Goal: Task Accomplishment & Management: Use online tool/utility

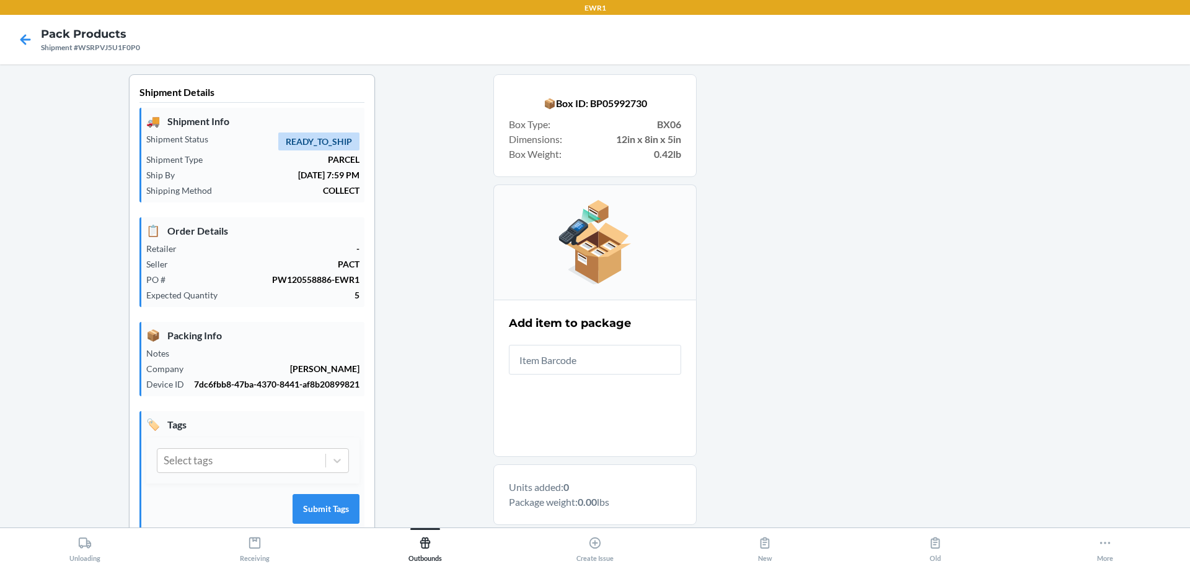
scroll to position [188, 0]
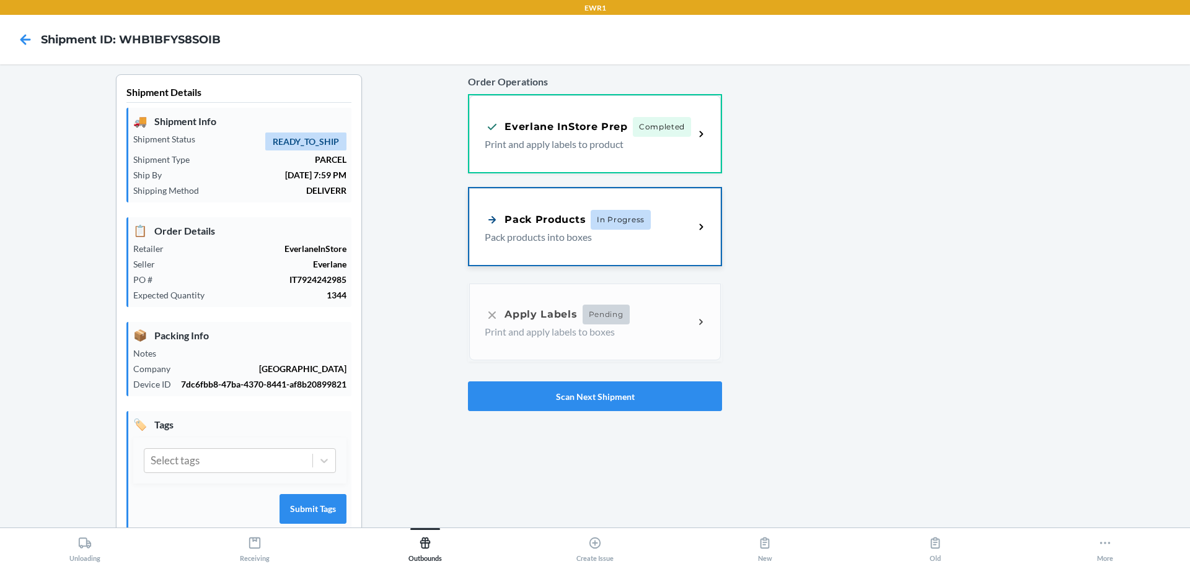
click at [682, 208] on div "Pack Products In Progress Pack products into boxes" at bounding box center [595, 226] width 252 height 77
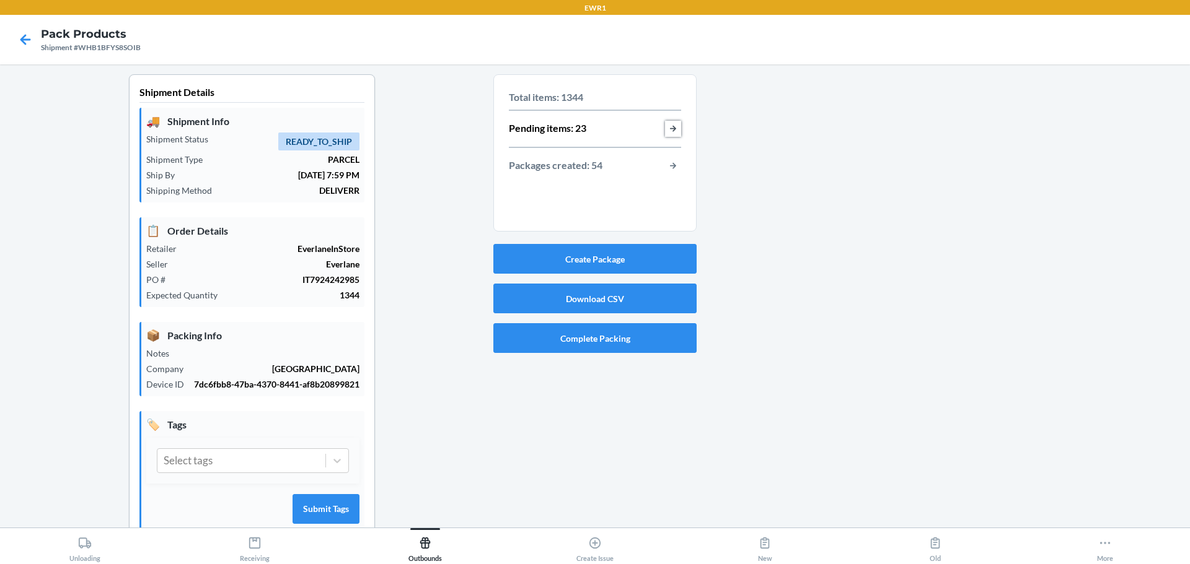
click at [667, 124] on button "button-view-pending-items" at bounding box center [673, 129] width 16 height 16
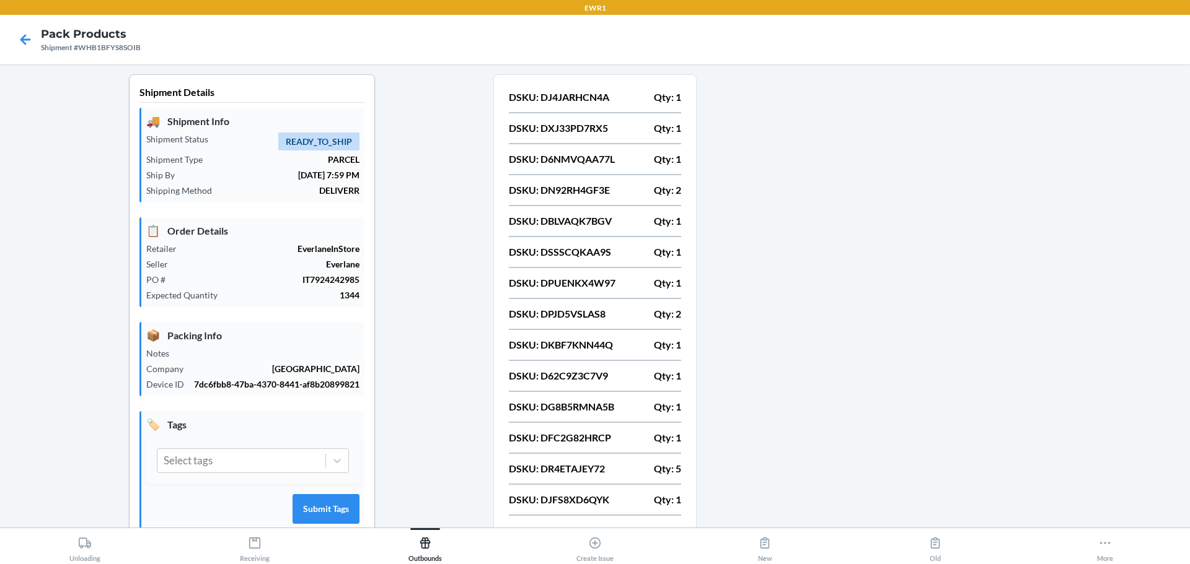
click at [588, 99] on p "DSKU: DJ4JARHCN4A" at bounding box center [559, 97] width 100 height 15
copy p "DJ4JARHCN4A"
click at [589, 135] on p "DSKU: DXJ33PD7RX5" at bounding box center [558, 128] width 99 height 15
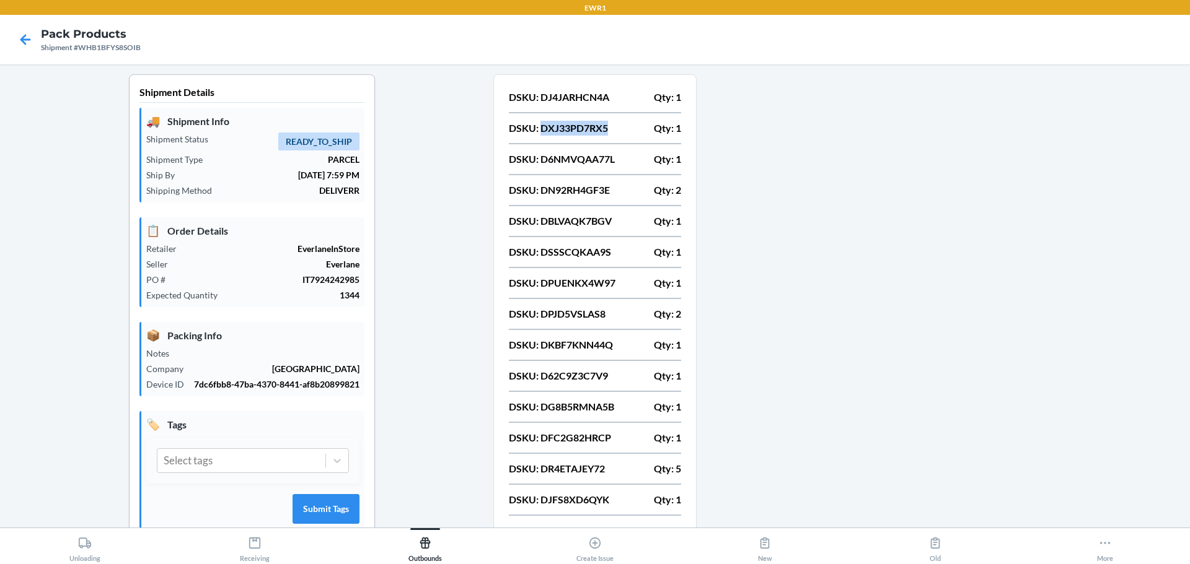
copy p "DXJ33PD7RX5"
click at [567, 158] on p "DSKU: D6NMVQAA77L" at bounding box center [562, 159] width 106 height 15
copy p "D6NMVQAA77L"
click at [561, 186] on p "DSKU: DN92RH4GF3E" at bounding box center [559, 190] width 101 height 15
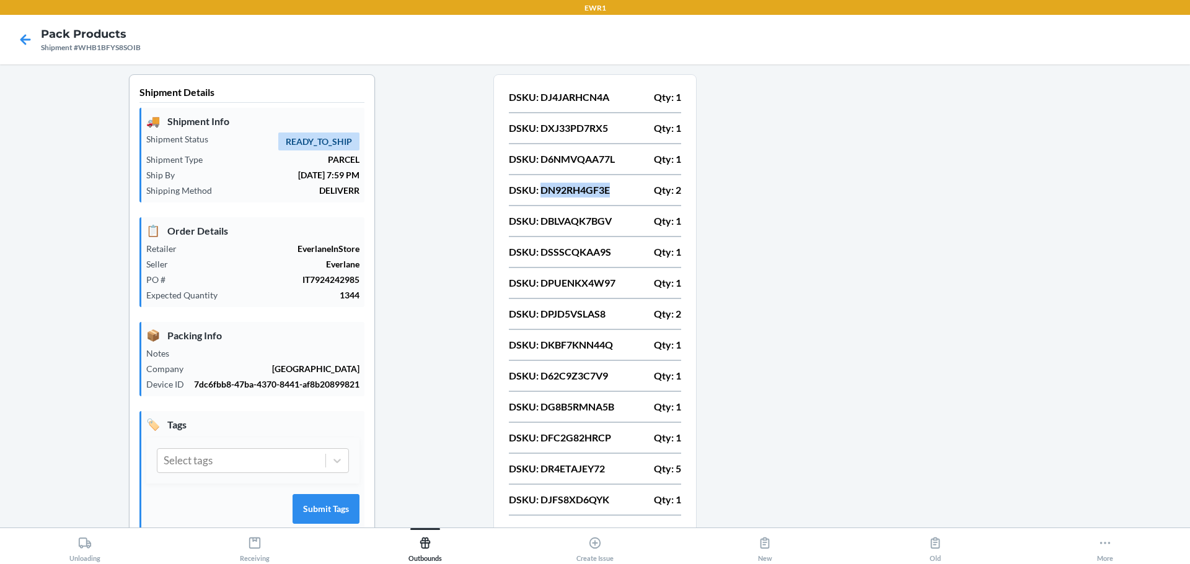
click at [561, 186] on p "DSKU: DN92RH4GF3E" at bounding box center [559, 190] width 101 height 15
copy p "DN92RH4GF3E"
click at [594, 226] on p "DSKU: DBLVAQK7BGV" at bounding box center [560, 221] width 103 height 15
click at [594, 224] on p "DSKU: DBLVAQK7BGV" at bounding box center [560, 221] width 103 height 15
copy p "DBLVAQK7BGV"
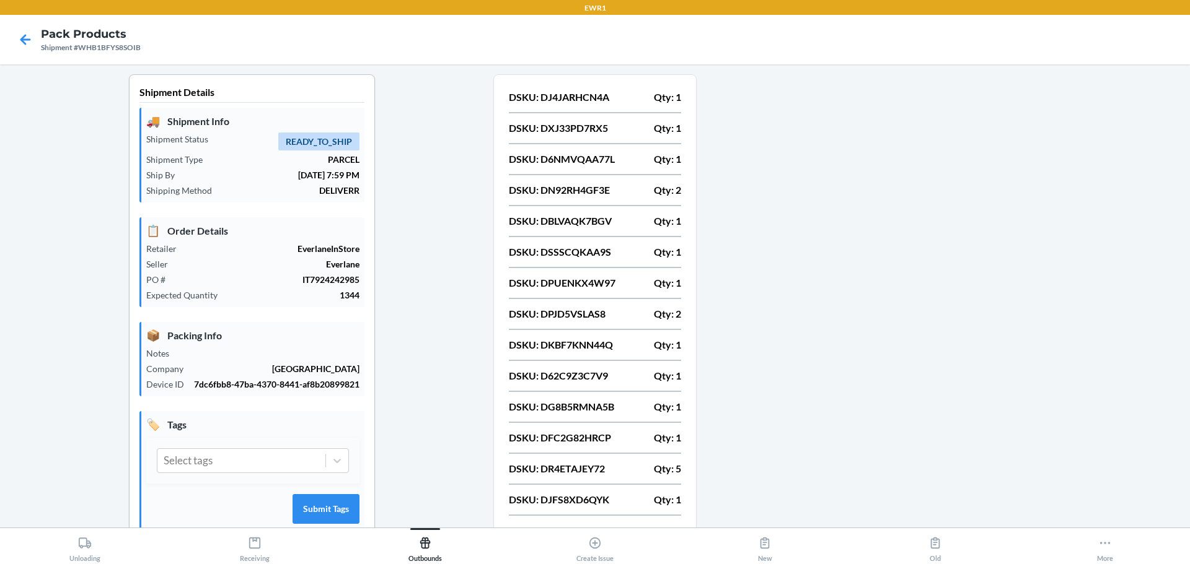
click at [580, 252] on p "DSKU: DSSSCQKAA9S" at bounding box center [560, 252] width 102 height 15
copy p "DSSSCQKAA9S"
click at [141, 51] on nav "Pack Products Shipment #WHB1BFYS8SOIB" at bounding box center [595, 40] width 1190 height 50
click at [136, 50] on div "Shipment #WHB1BFYS8SOIB" at bounding box center [91, 47] width 100 height 11
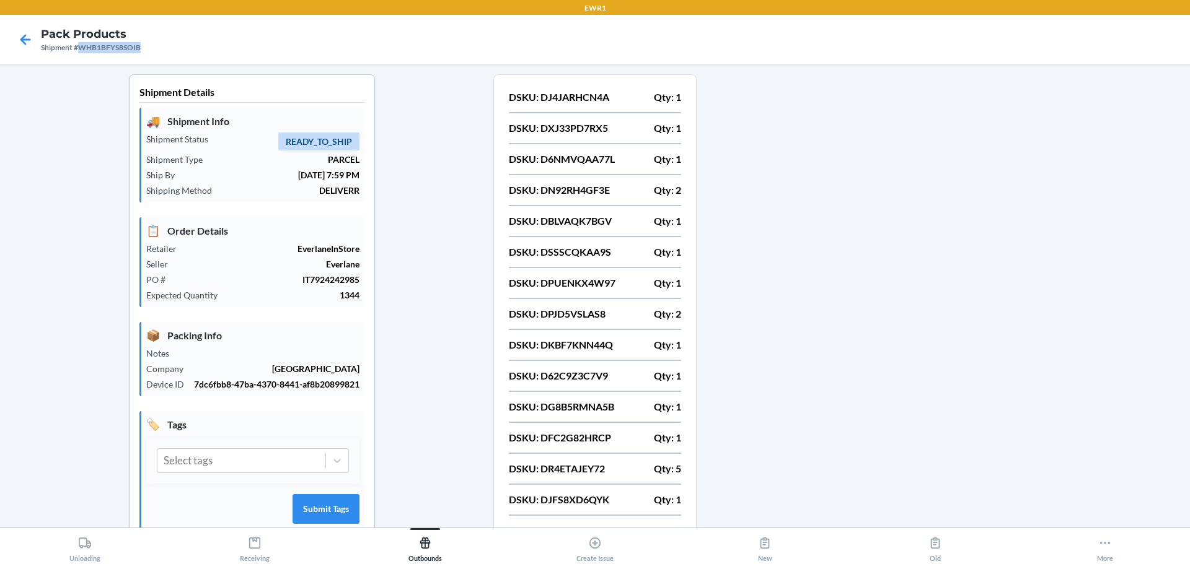
click at [136, 50] on div "Shipment #WHB1BFYS8SOIB" at bounding box center [91, 47] width 100 height 11
copy div "WHB1BFYS8SOIB"
click at [594, 284] on p "DSKU: DPUENKX4W97" at bounding box center [562, 283] width 107 height 15
copy p "DPUENKX4W97"
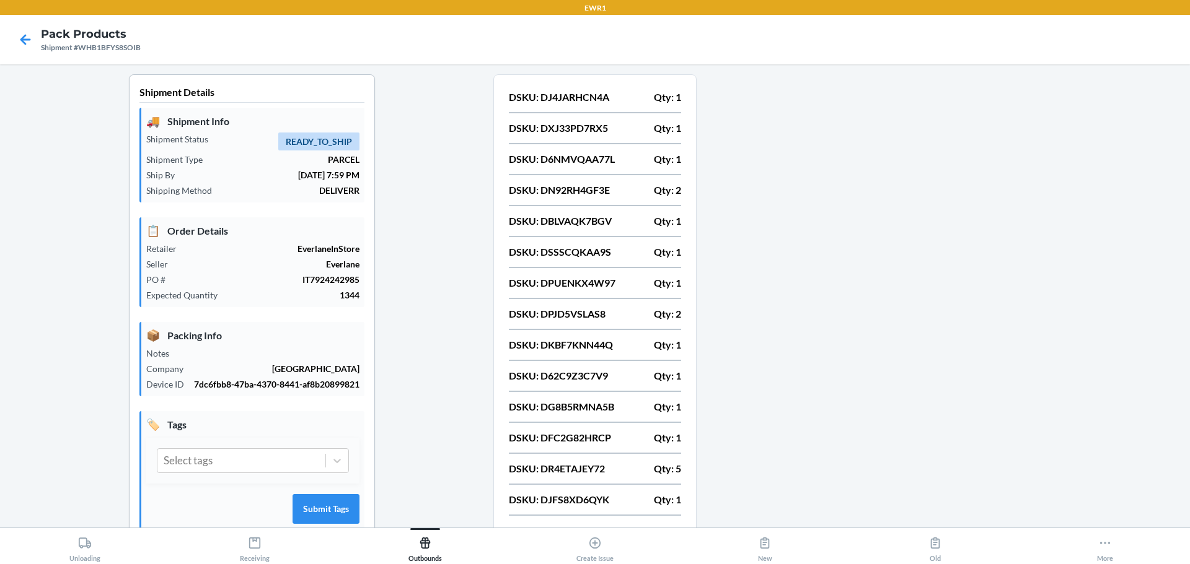
click at [583, 319] on p "DSKU: DPJD5VSLAS8" at bounding box center [557, 314] width 97 height 15
copy p "DPJD5VSLAS8"
click at [589, 346] on p "DSKU: DKBF7KNN44Q" at bounding box center [561, 345] width 104 height 15
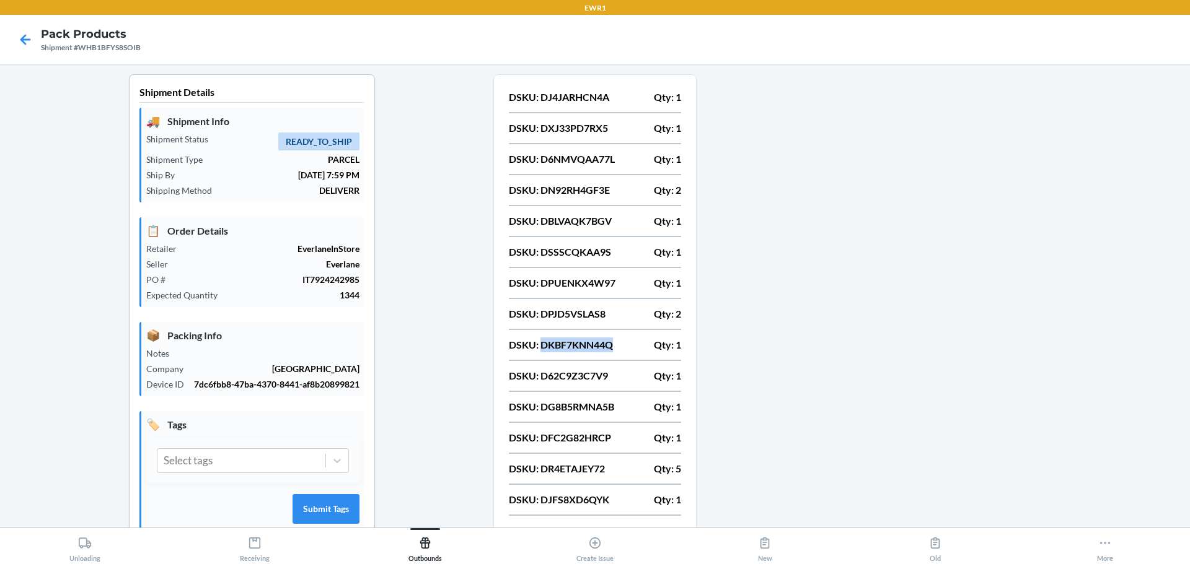
copy p "DKBF7KNN44Q"
click at [583, 380] on p "DSKU: D62C9Z3C7V9" at bounding box center [558, 376] width 99 height 15
click at [587, 377] on p "DSKU: D62C9Z3C7V9" at bounding box center [558, 376] width 99 height 15
click at [595, 403] on p "DSKU: DG8B5RMNA5B" at bounding box center [561, 407] width 105 height 15
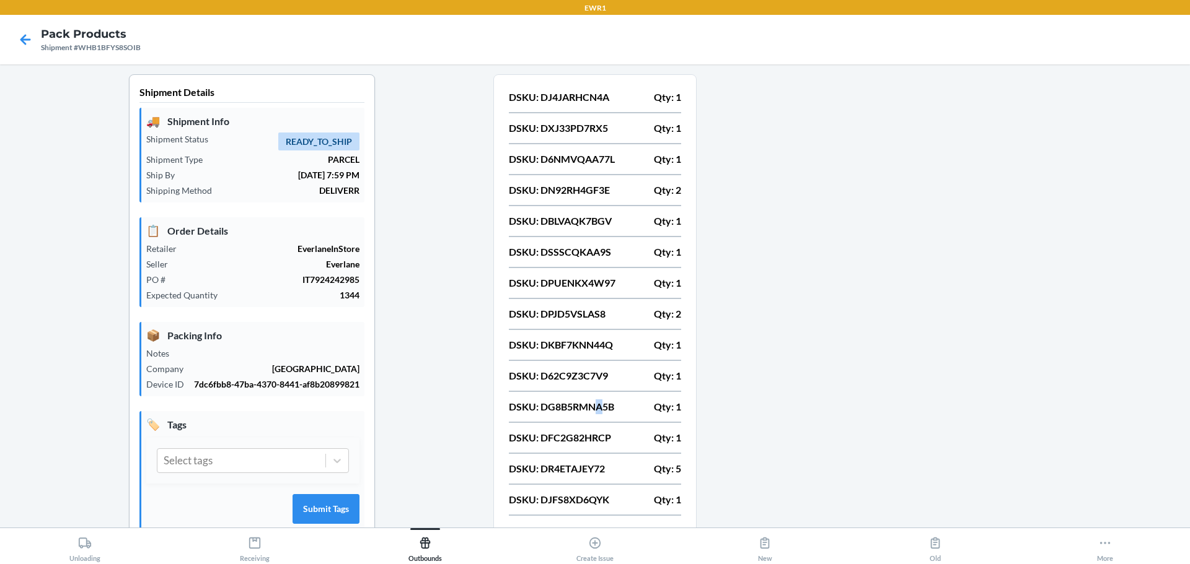
click at [596, 403] on p "DSKU: DG8B5RMNA5B" at bounding box center [561, 407] width 105 height 15
click at [587, 404] on p "DSKU: DG8B5RMNA5B" at bounding box center [561, 407] width 105 height 15
click at [590, 432] on p "DSKU: DFC2G82HRCP" at bounding box center [560, 438] width 102 height 15
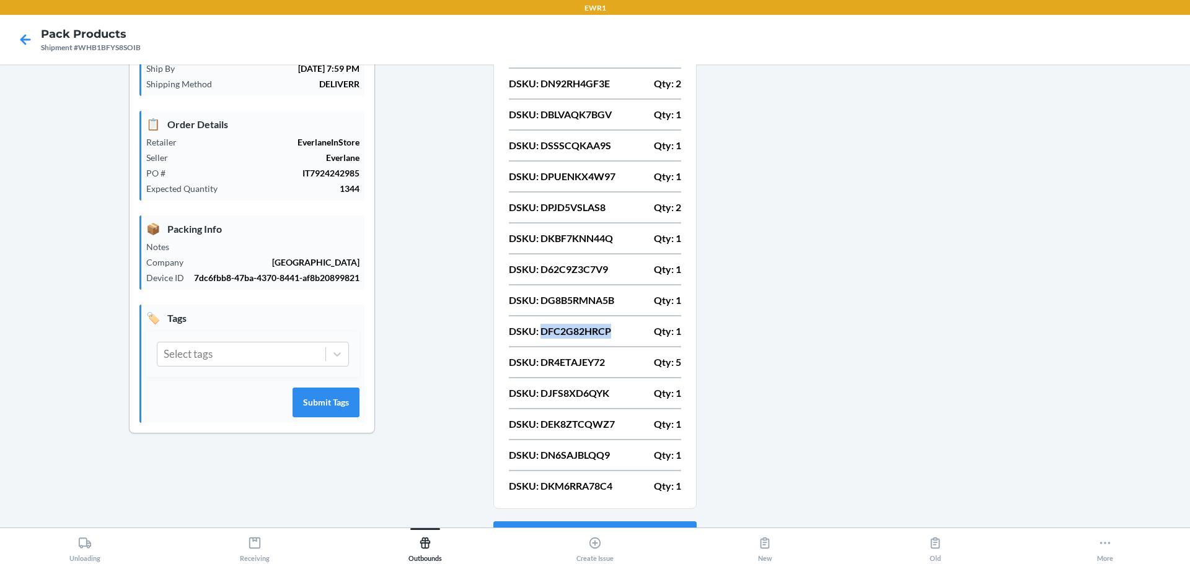
scroll to position [135, 0]
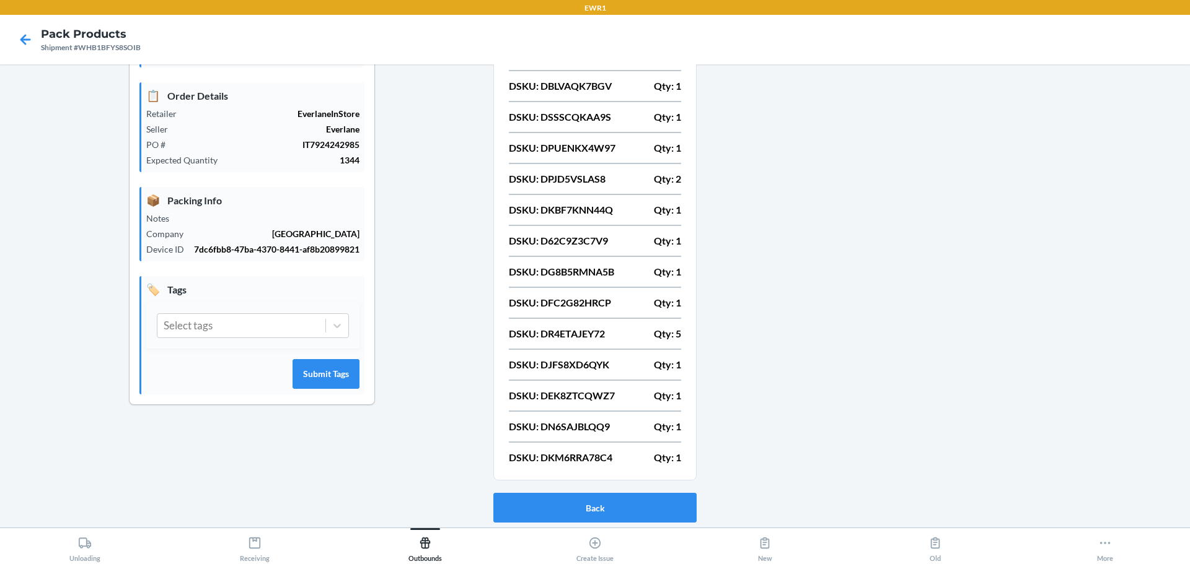
click at [580, 337] on p "DSKU: DR4ETAJEY72" at bounding box center [557, 334] width 96 height 15
click at [581, 337] on p "DSKU: DR4ETAJEY72" at bounding box center [557, 334] width 96 height 15
click at [579, 369] on p "DSKU: DJFS8XD6QYK" at bounding box center [559, 364] width 100 height 15
click at [589, 392] on p "DSKU: DEK8ZTCQWZ7" at bounding box center [562, 395] width 106 height 15
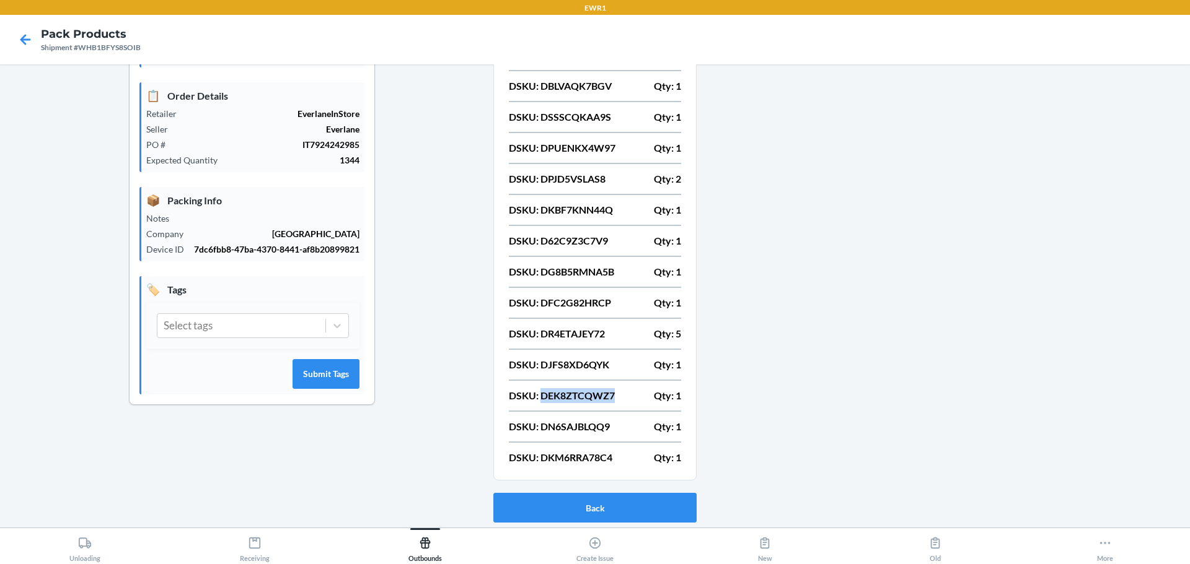
click at [589, 392] on p "DSKU: DEK8ZTCQWZ7" at bounding box center [562, 395] width 106 height 15
click at [604, 433] on p "DSKU: DN6SAJBLQQ9" at bounding box center [559, 426] width 101 height 15
click at [603, 432] on p "DSKU: DN6SAJBLQQ9" at bounding box center [559, 426] width 101 height 15
click at [597, 425] on p "DSKU: DN6SAJBLQQ9" at bounding box center [559, 426] width 101 height 15
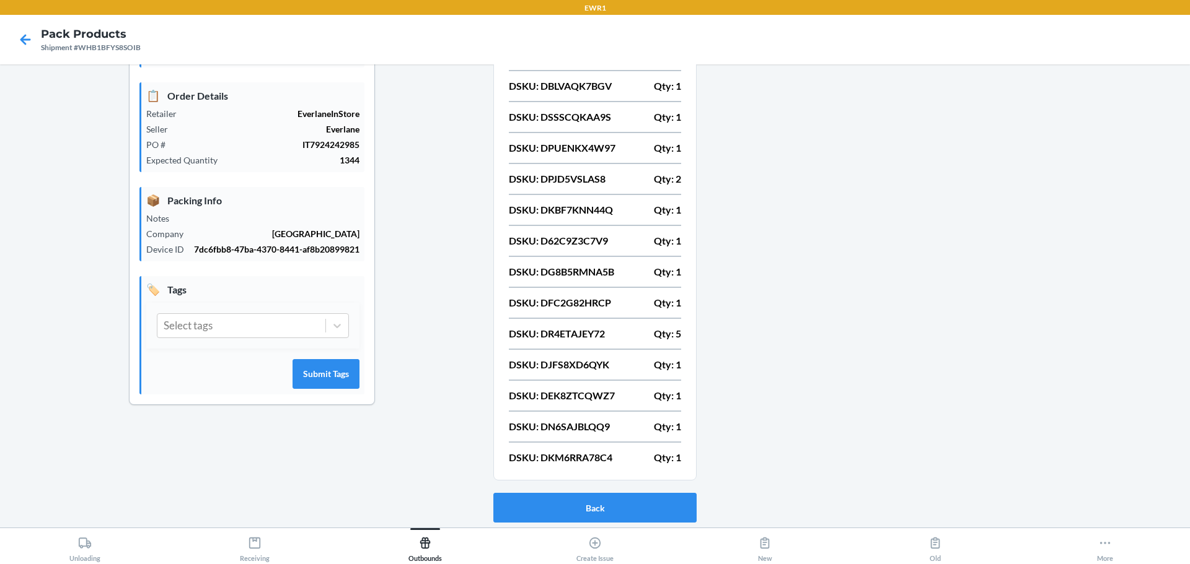
click at [589, 455] on p "DSKU: DKM6RRA78C4" at bounding box center [560, 457] width 103 height 15
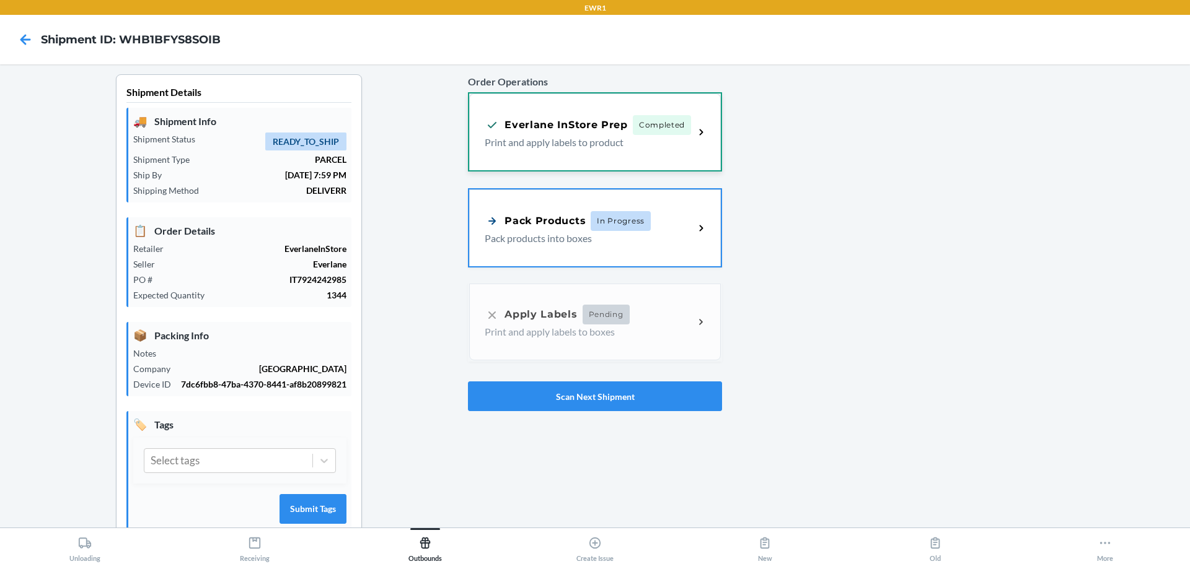
click at [576, 158] on div "Everlane InStore Prep Completed Print and apply labels to product" at bounding box center [595, 132] width 252 height 77
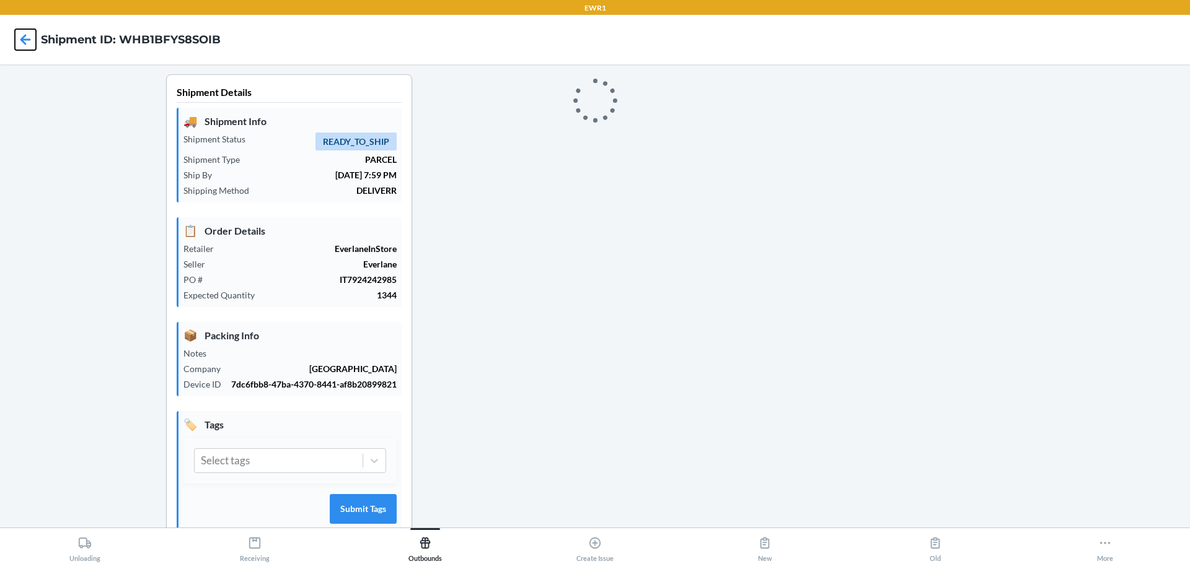
click at [29, 44] on icon at bounding box center [25, 39] width 21 height 21
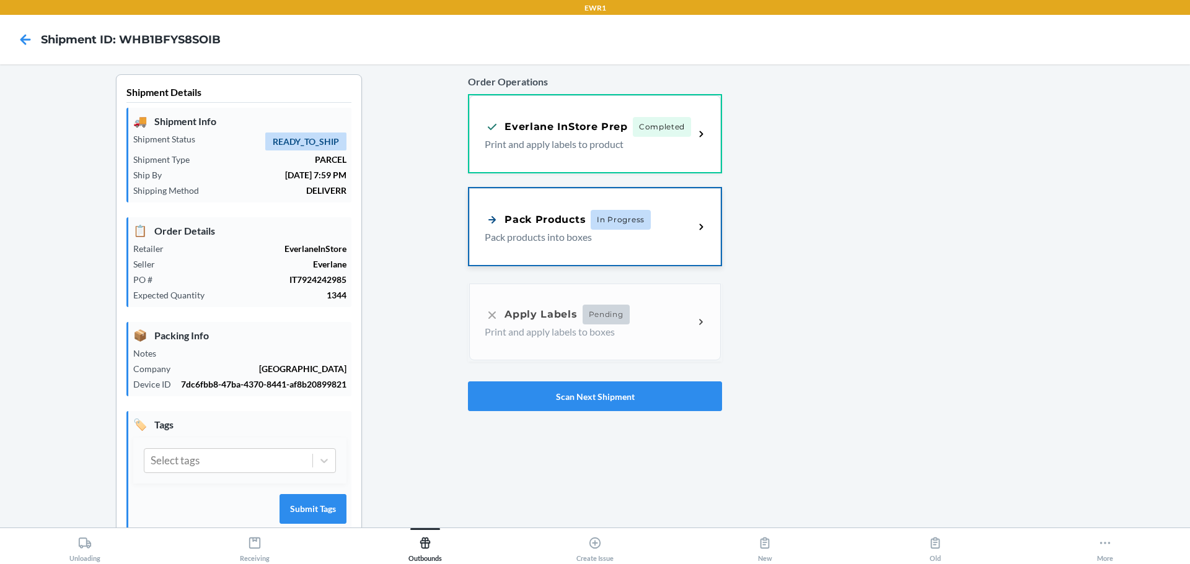
click at [630, 250] on div "Pack Products In Progress Pack products into boxes" at bounding box center [595, 226] width 252 height 77
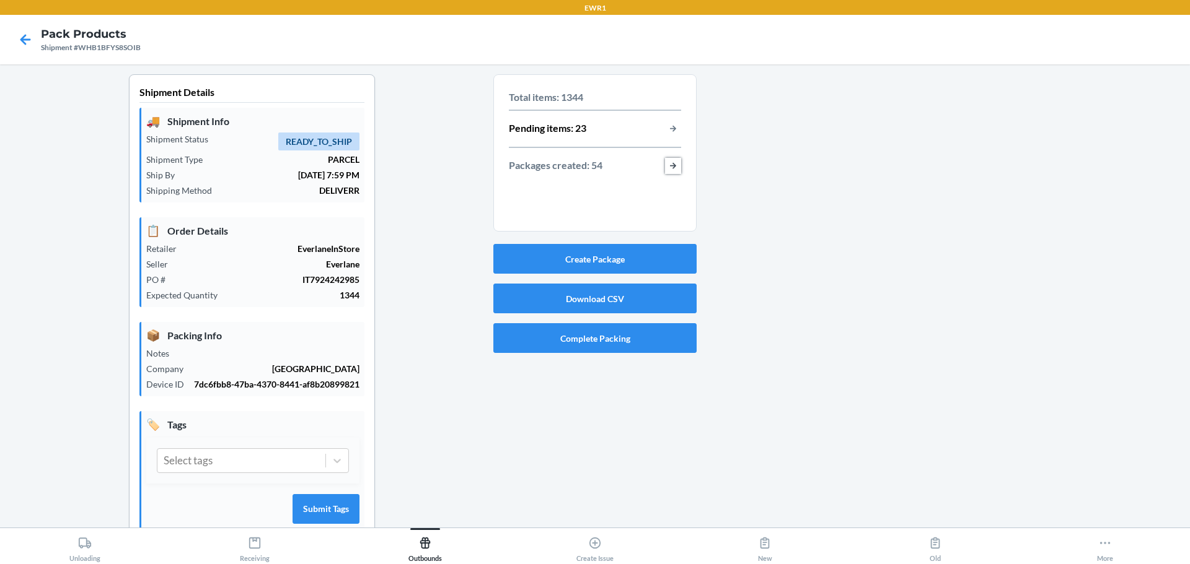
click at [672, 165] on button "button-view-packages-created" at bounding box center [673, 166] width 16 height 16
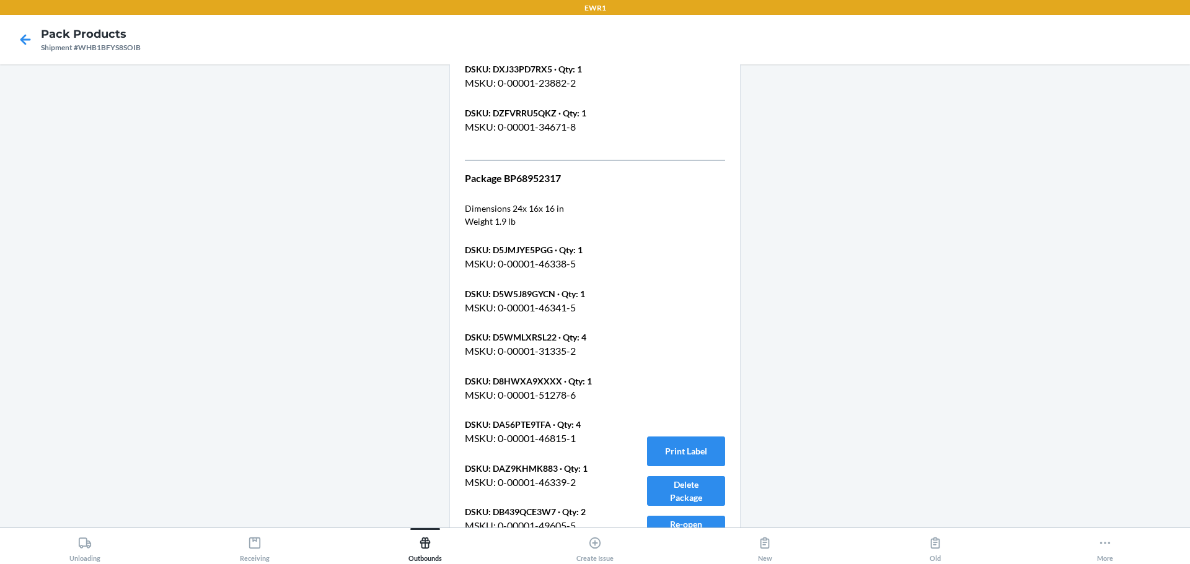
scroll to position [25082, 0]
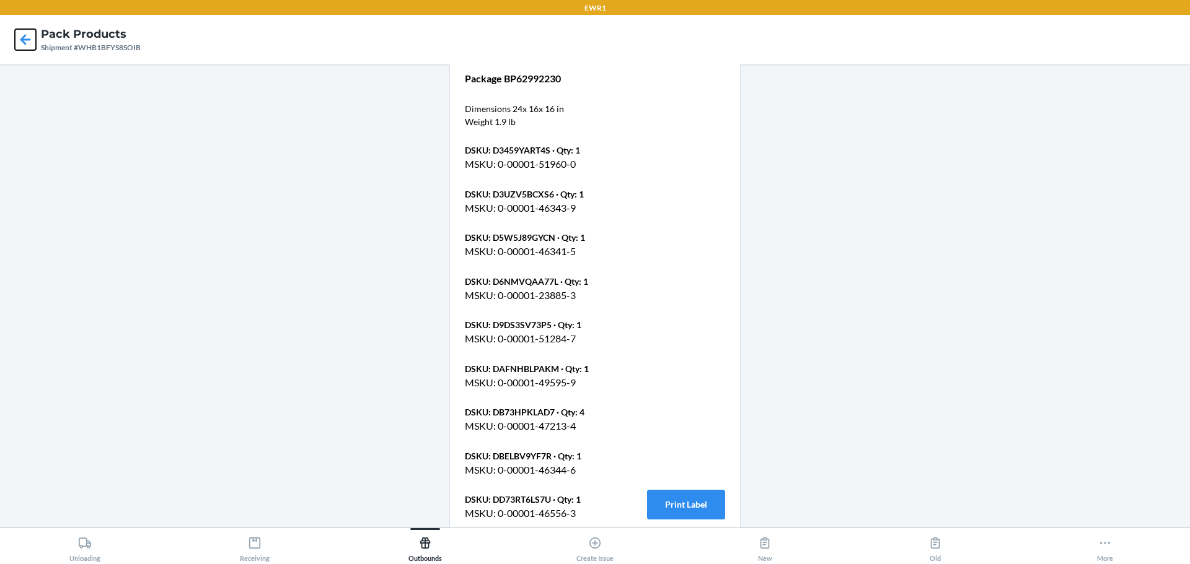
click at [27, 39] on icon at bounding box center [25, 39] width 11 height 11
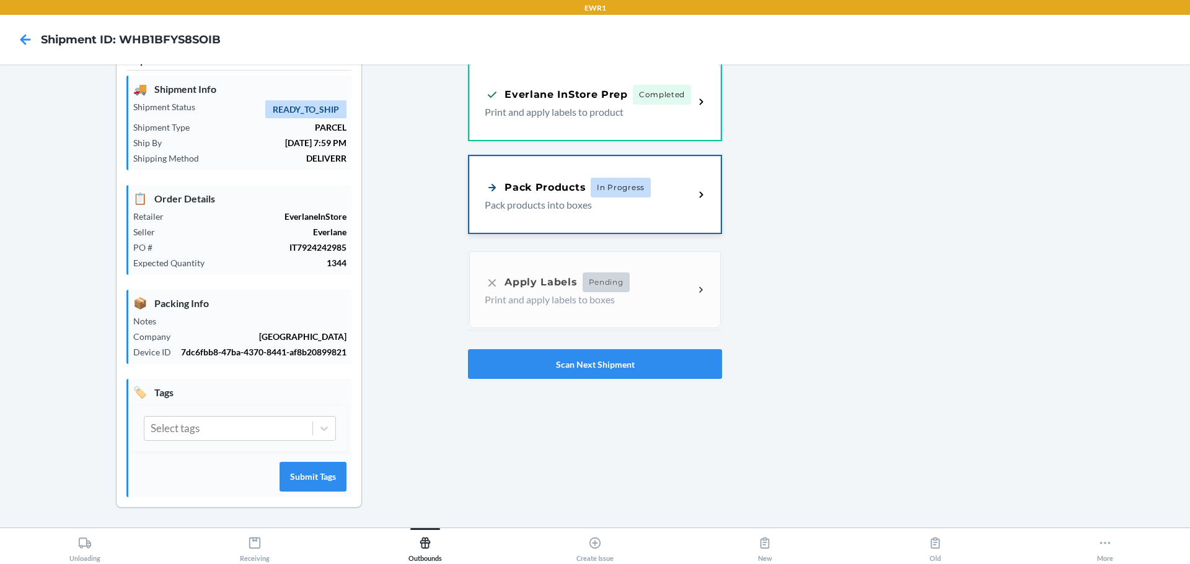
click at [595, 204] on p "Pack products into boxes" at bounding box center [583, 205] width 199 height 15
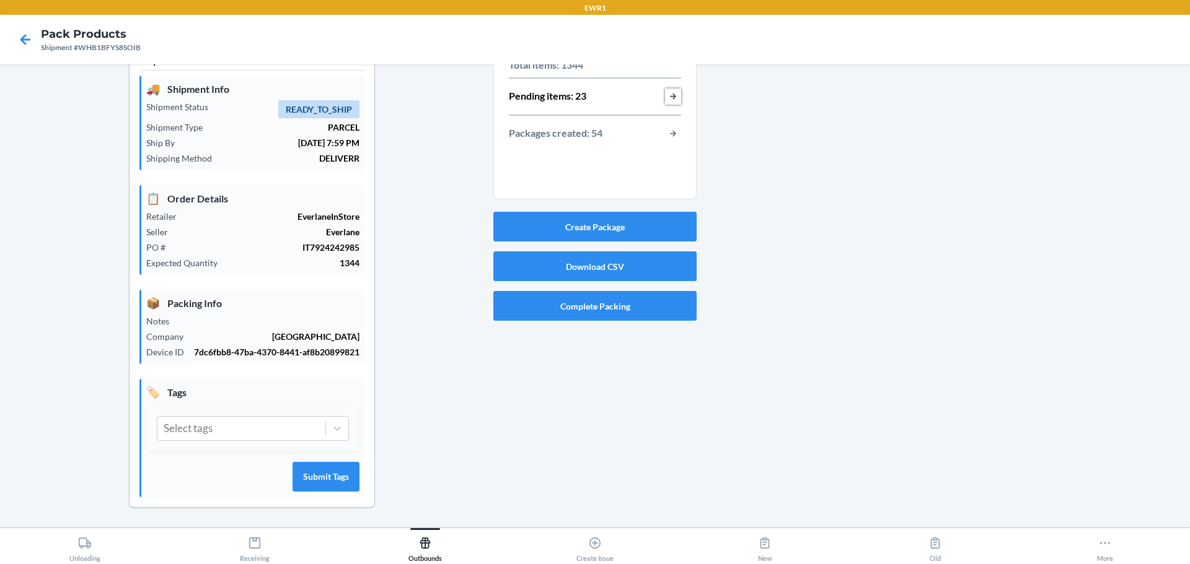
click at [667, 100] on button "button-view-pending-items" at bounding box center [673, 97] width 16 height 16
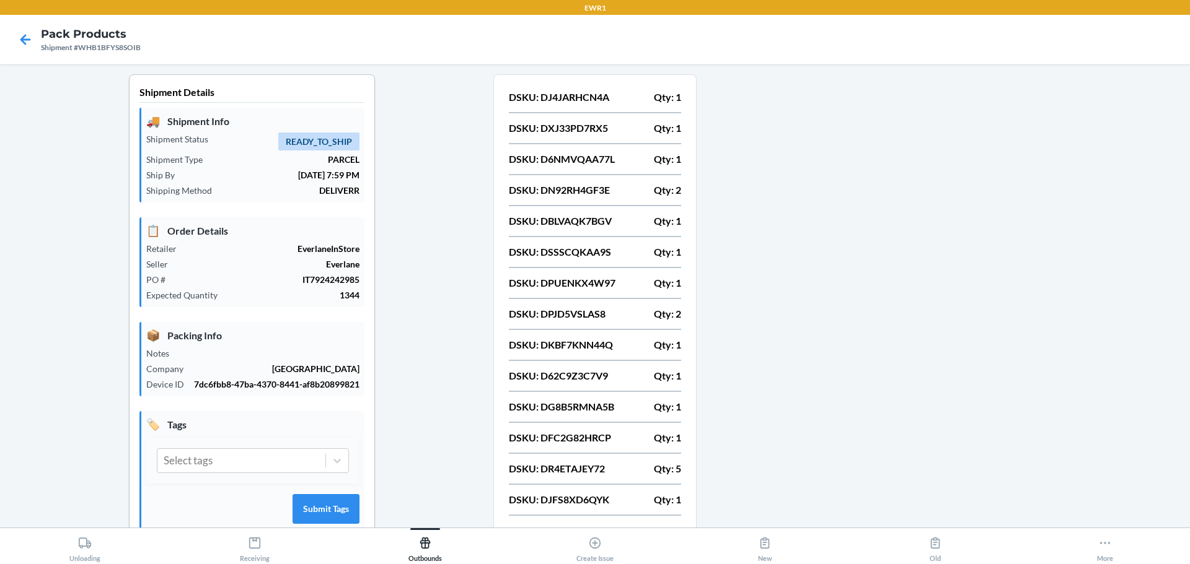
click at [588, 316] on p "DSKU: DPJD5VSLAS8" at bounding box center [557, 314] width 97 height 15
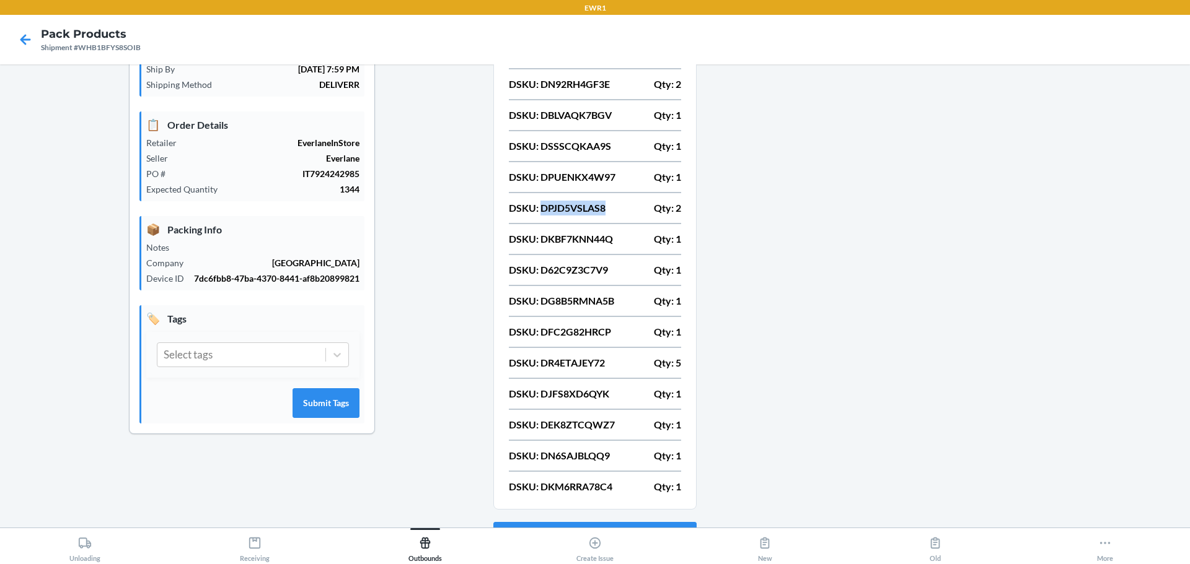
scroll to position [135, 0]
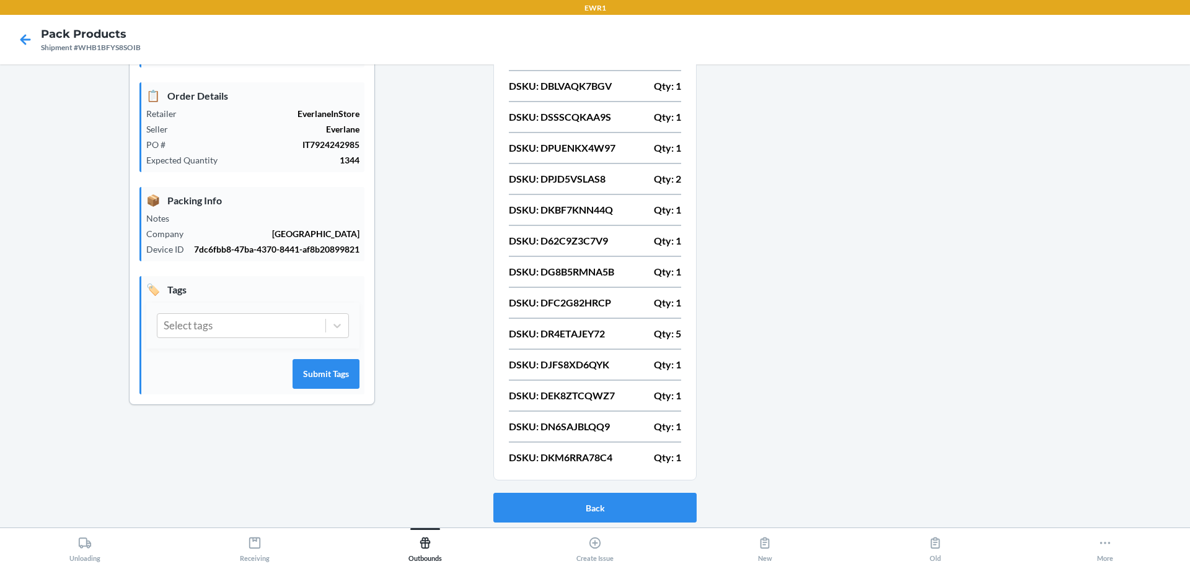
click at [566, 332] on p "DSKU: DR4ETAJEY72" at bounding box center [557, 334] width 96 height 15
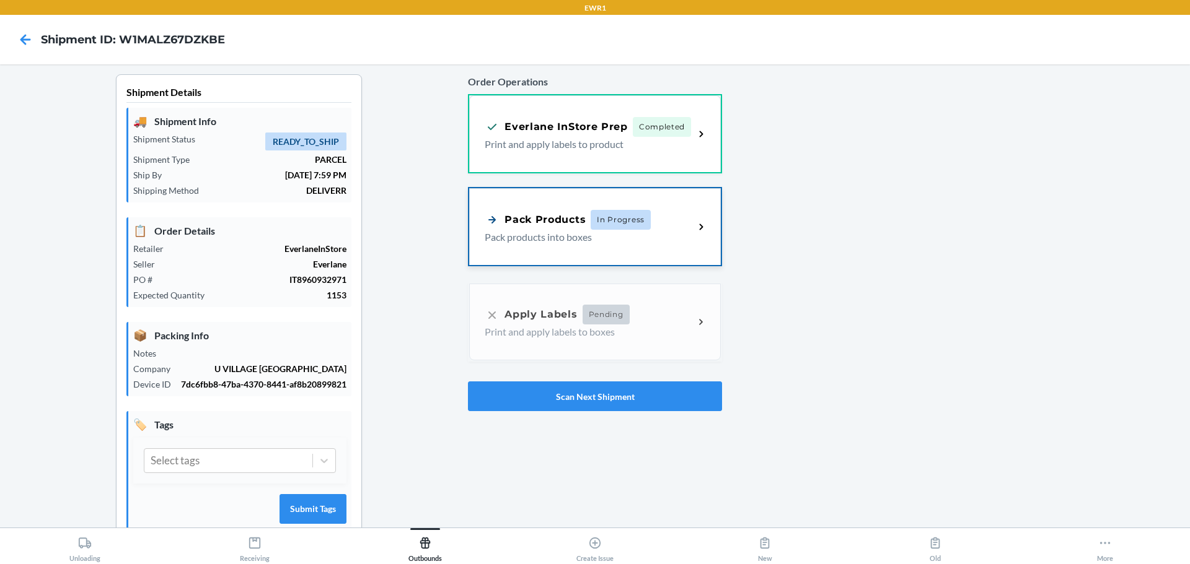
click at [532, 250] on div "Pack Products In Progress Pack products into boxes" at bounding box center [595, 226] width 252 height 77
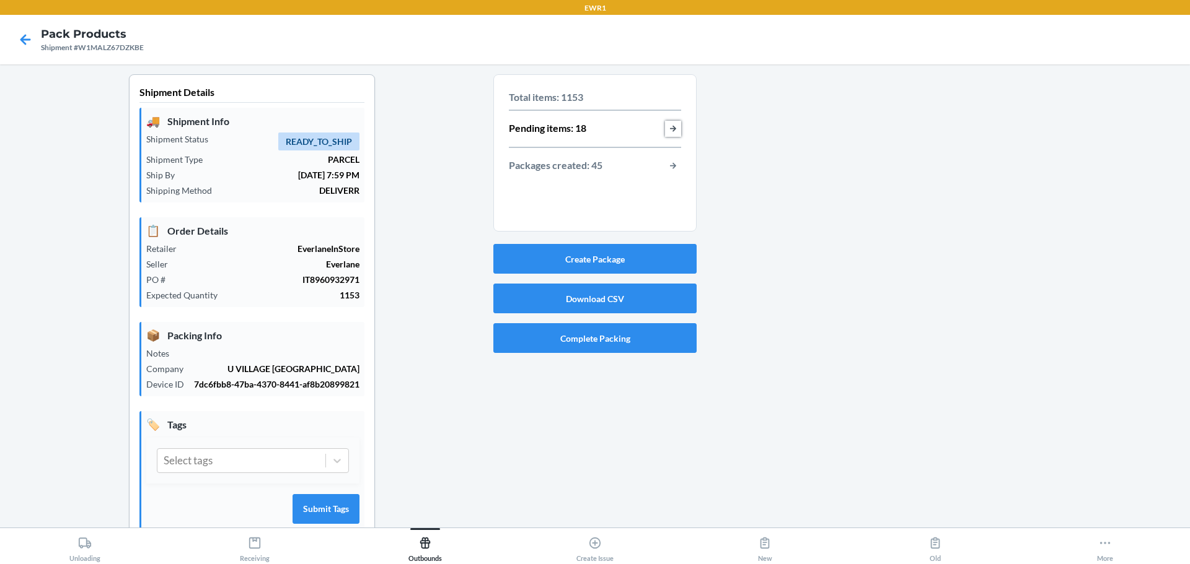
click at [667, 129] on button "button-view-pending-items" at bounding box center [673, 129] width 16 height 16
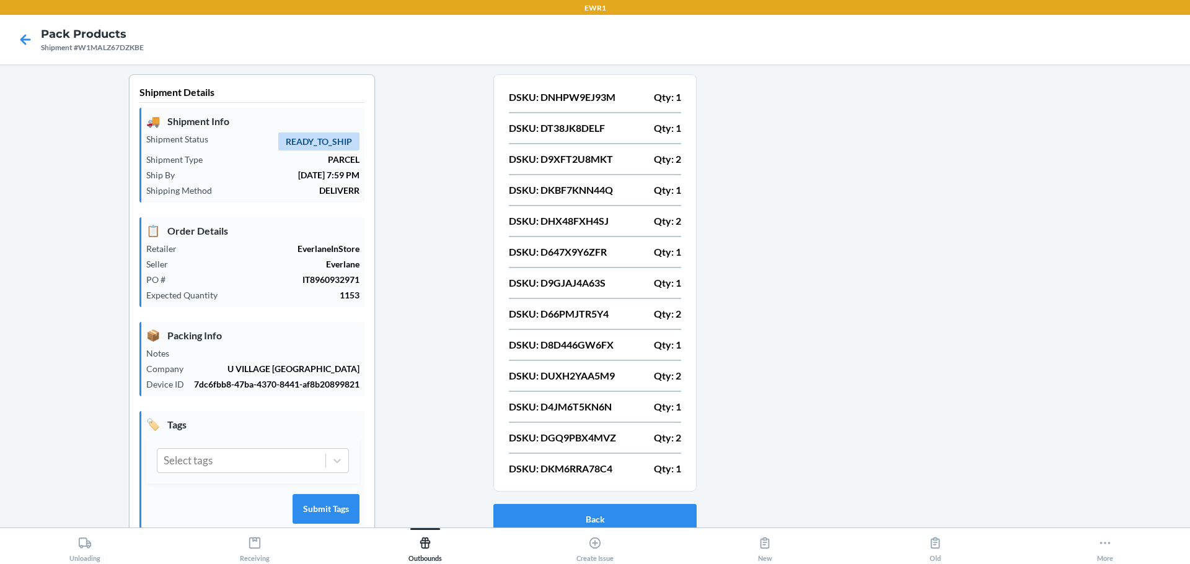
click at [575, 100] on p "DSKU: DNHPW9EJ93M" at bounding box center [562, 97] width 107 height 15
click at [587, 98] on p "DSKU: DNHPW9EJ93M" at bounding box center [562, 97] width 107 height 15
copy p "DNHPW9EJ93M"
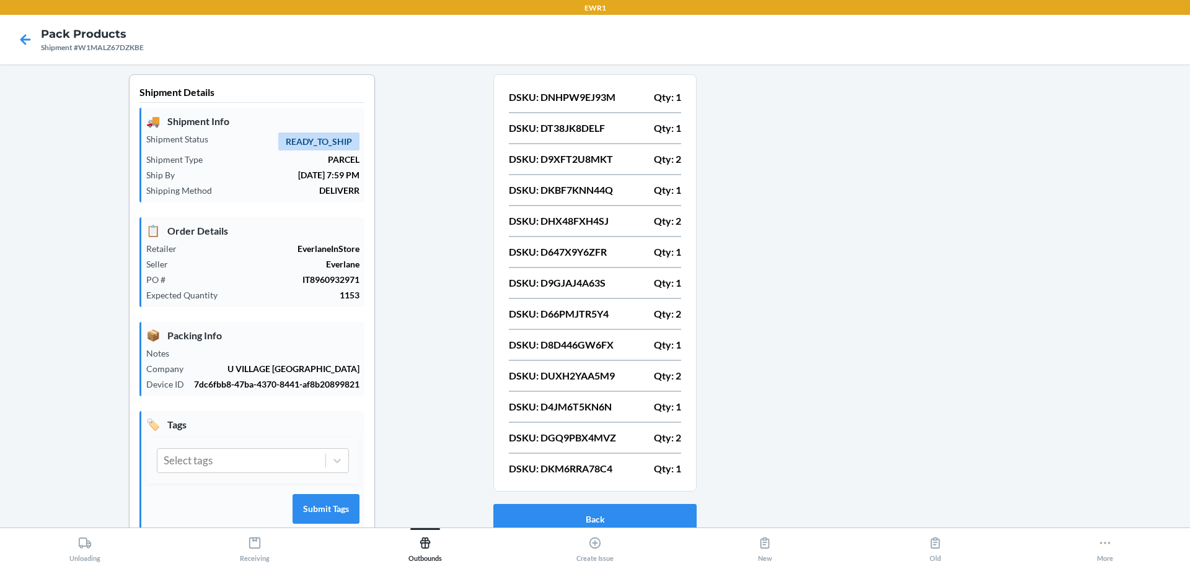
click at [558, 126] on p "DSKU: DT38JK8DELF" at bounding box center [557, 128] width 96 height 15
click at [559, 126] on p "DSKU: DT38JK8DELF" at bounding box center [557, 128] width 96 height 15
copy p "DT38JK8DELF"
click at [589, 163] on p "DSKU: D9XFT2U8MKT" at bounding box center [561, 159] width 104 height 15
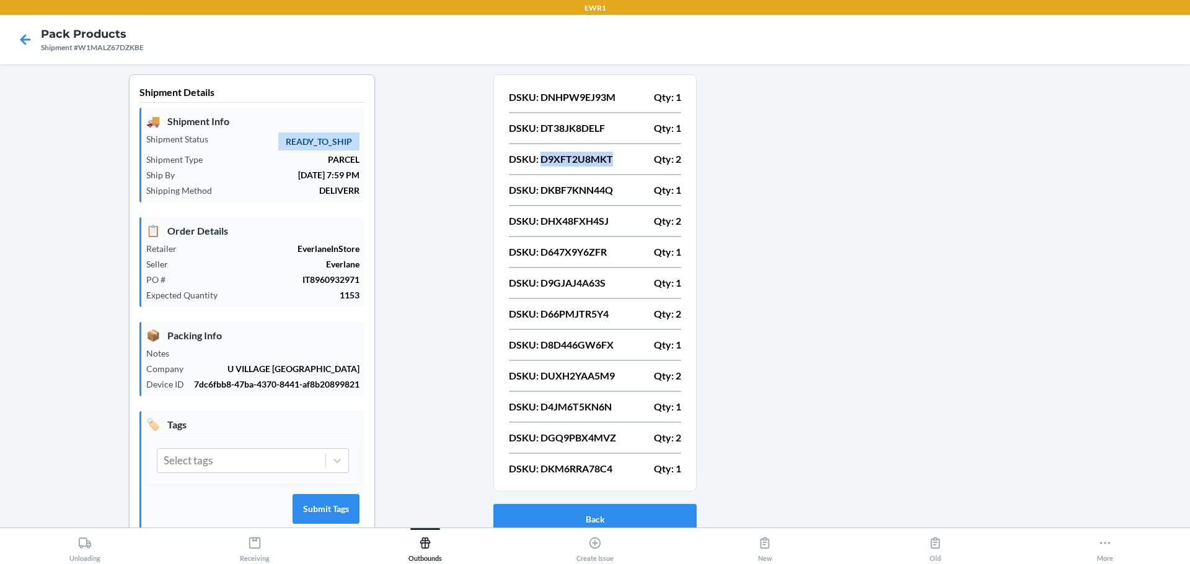
copy p "D9XFT2U8MKT"
click at [593, 195] on p "DSKU: DKBF7KNN44Q" at bounding box center [561, 190] width 104 height 15
copy p "DKBF7KNN44Q"
click at [581, 216] on p "DSKU: DHX48FXH4SJ" at bounding box center [559, 221] width 100 height 15
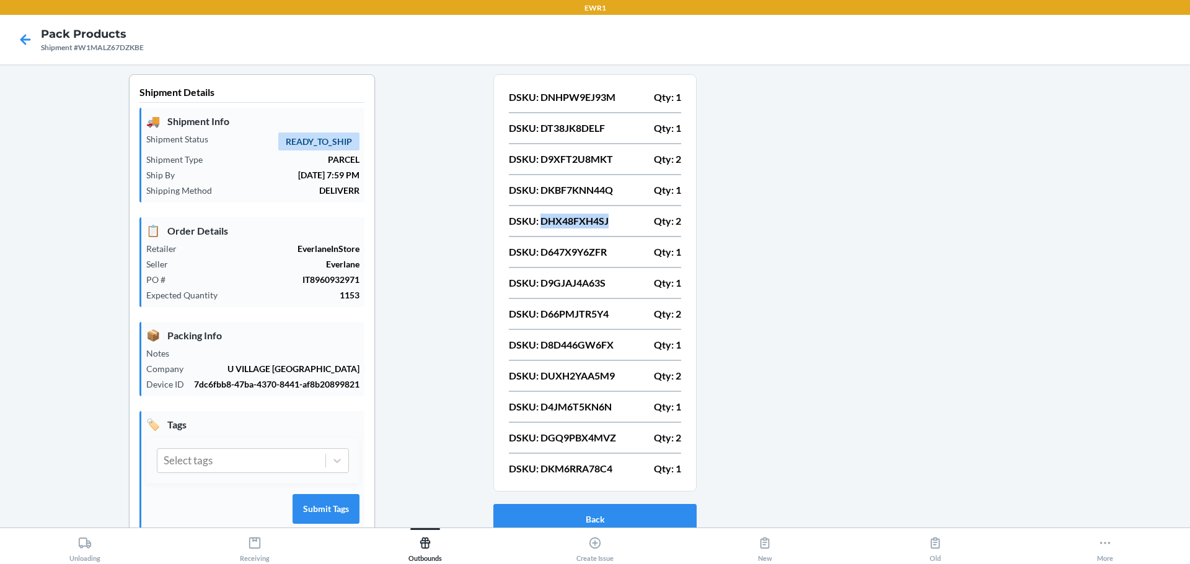
click at [581, 216] on p "DSKU: DHX48FXH4SJ" at bounding box center [559, 221] width 100 height 15
copy p "DHX48FXH4SJ"
click at [568, 243] on div "DSKU: DNHPW9EJ93M Qty: 1 DSKU: DT38JK8DELF Qty: 1 DSKU: D9XFT2U8MKT Qty: 2 DSKU…" at bounding box center [595, 283] width 172 height 394
copy p "D647X9Y6ZFR"
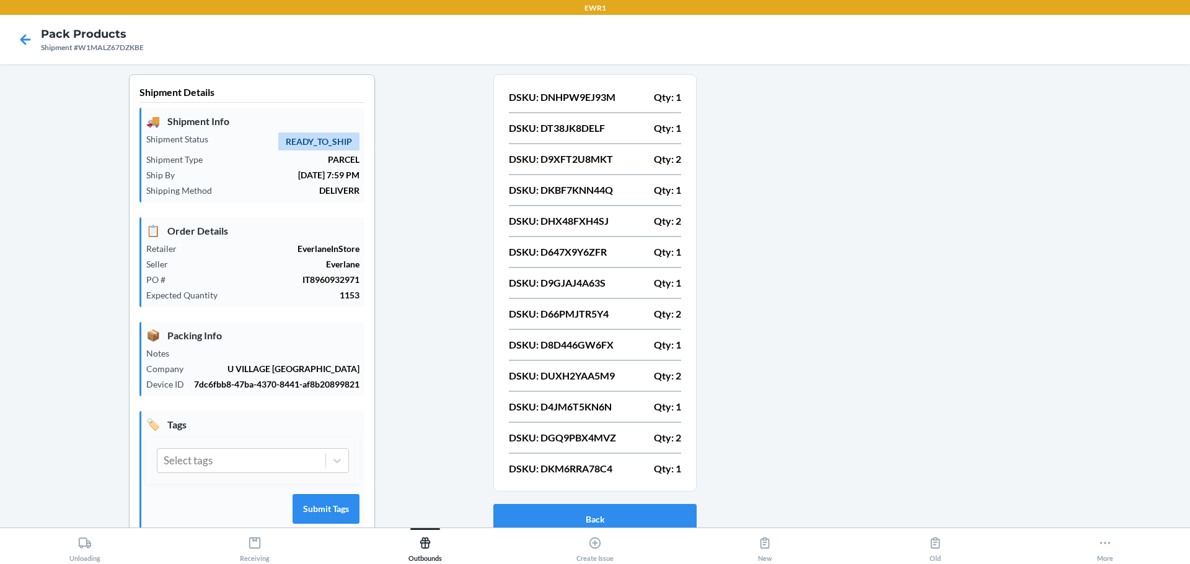
drag, startPoint x: 556, startPoint y: 281, endPoint x: 563, endPoint y: 282, distance: 6.2
click at [559, 281] on p "DSKU: D9GJAJ4A63S" at bounding box center [557, 283] width 97 height 15
click at [563, 282] on p "DSKU: D9GJAJ4A63S" at bounding box center [557, 283] width 97 height 15
click at [574, 281] on p "DSKU: D9GJAJ4A63S" at bounding box center [557, 283] width 97 height 15
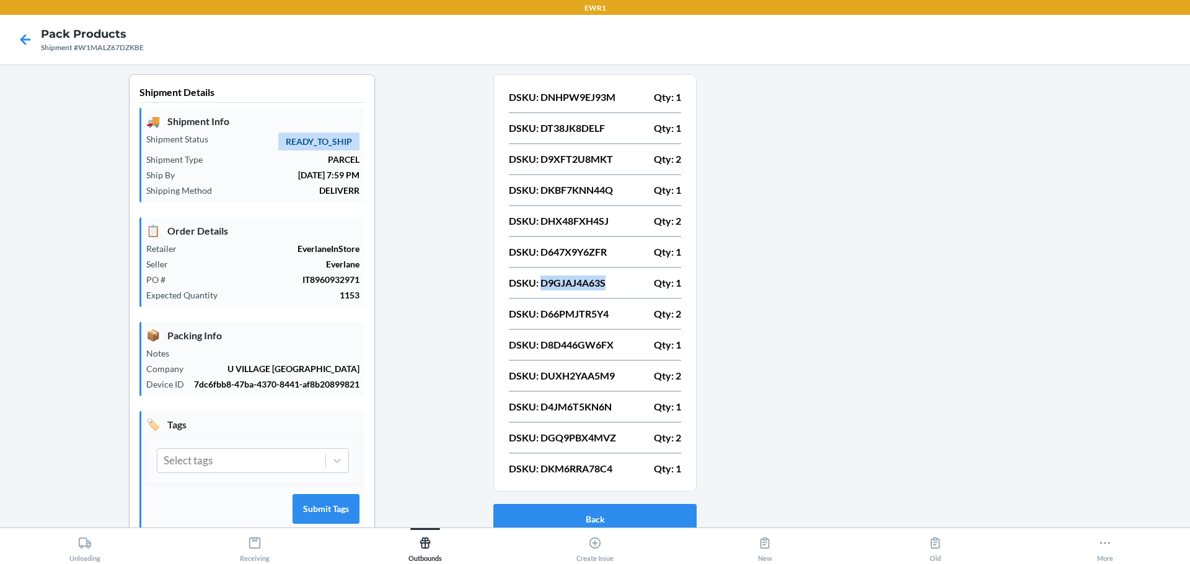
copy p "D9GJAJ4A63S"
click at [568, 311] on p "DSKU: D66PMJTR5Y4" at bounding box center [559, 314] width 100 height 15
click at [569, 311] on p "DSKU: D66PMJTR5Y4" at bounding box center [559, 314] width 100 height 15
click at [573, 312] on p "DSKU: D66PMJTR5Y4" at bounding box center [559, 314] width 100 height 15
click at [574, 312] on p "DSKU: D66PMJTR5Y4" at bounding box center [559, 314] width 100 height 15
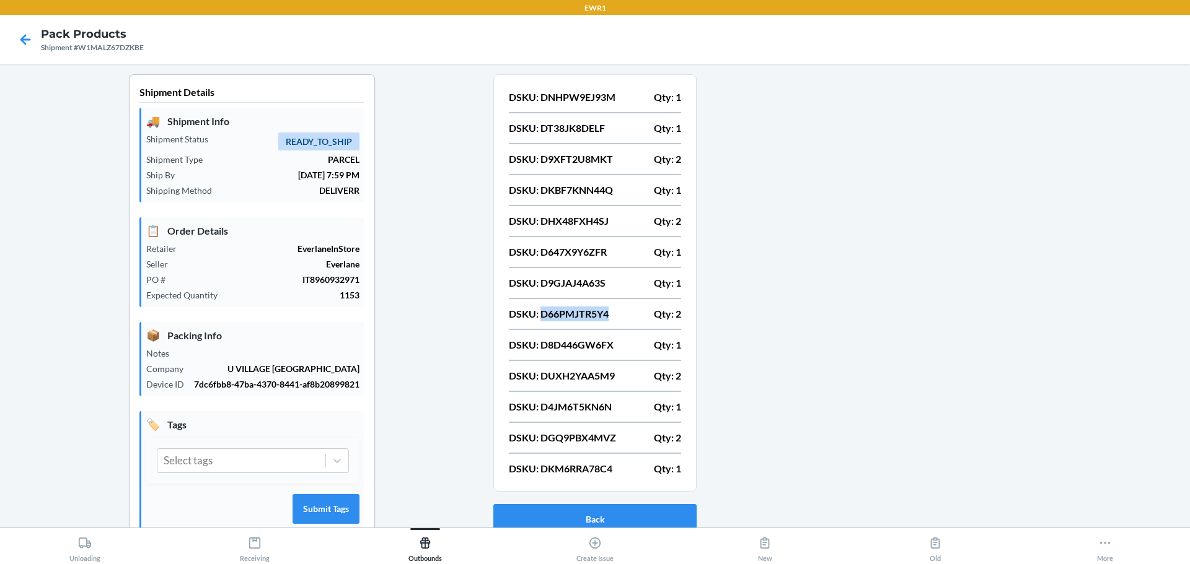
copy p "D66PMJTR5Y4"
click at [576, 341] on p "DSKU: D8D446GW6FX" at bounding box center [561, 345] width 105 height 15
copy p "D8D446GW6FX"
click at [581, 375] on p "DSKU: DUXH2YAA5M9" at bounding box center [562, 376] width 106 height 15
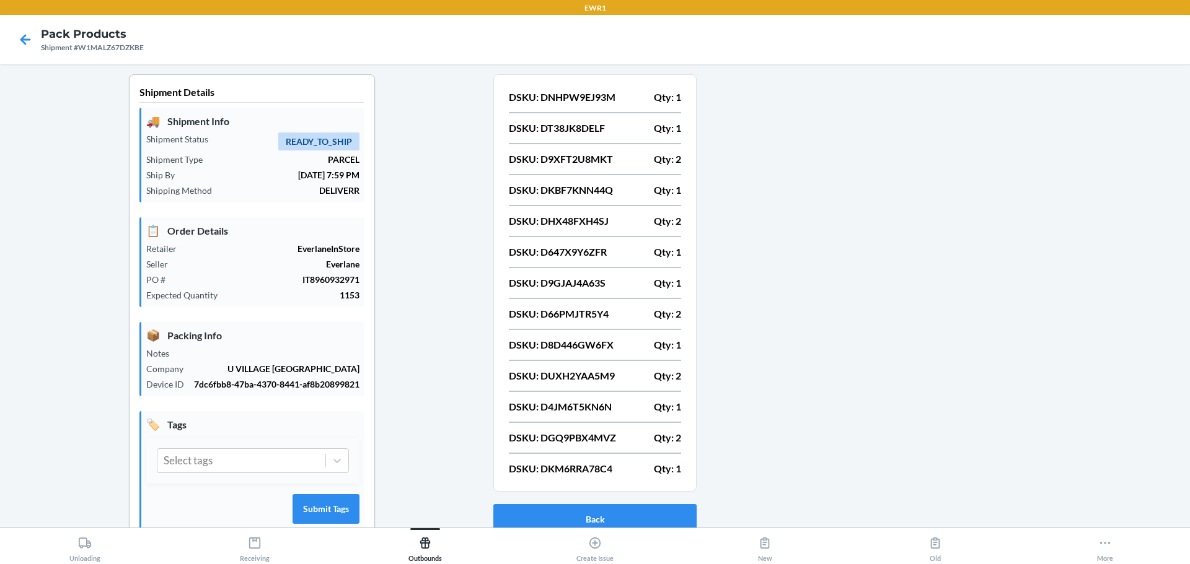
click at [587, 375] on p "DSKU: DUXH2YAA5M9" at bounding box center [562, 376] width 106 height 15
click at [598, 374] on p "DSKU: DUXH2YAA5M9" at bounding box center [562, 376] width 106 height 15
click at [576, 401] on p "DSKU: D4JM6T5KN6N" at bounding box center [560, 407] width 103 height 15
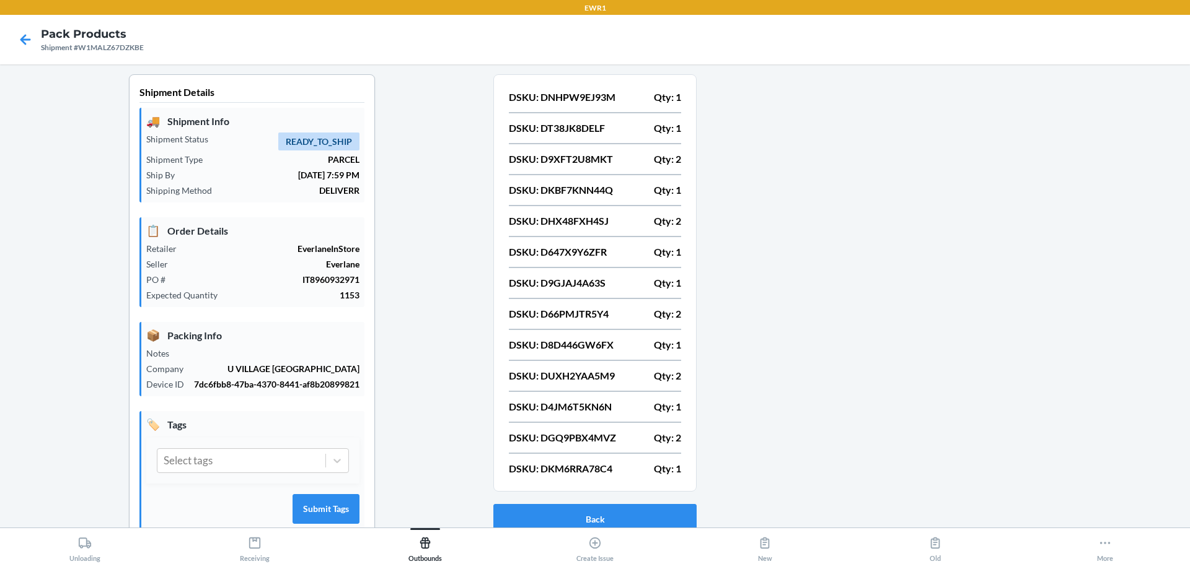
click at [575, 440] on p "DSKU: DGQ9PBX4MVZ" at bounding box center [562, 438] width 107 height 15
click at [546, 467] on p "DSKU: DKM6RRA78C4" at bounding box center [560, 469] width 103 height 15
click at [551, 467] on p "DSKU: DKM6RRA78C4" at bounding box center [560, 469] width 103 height 15
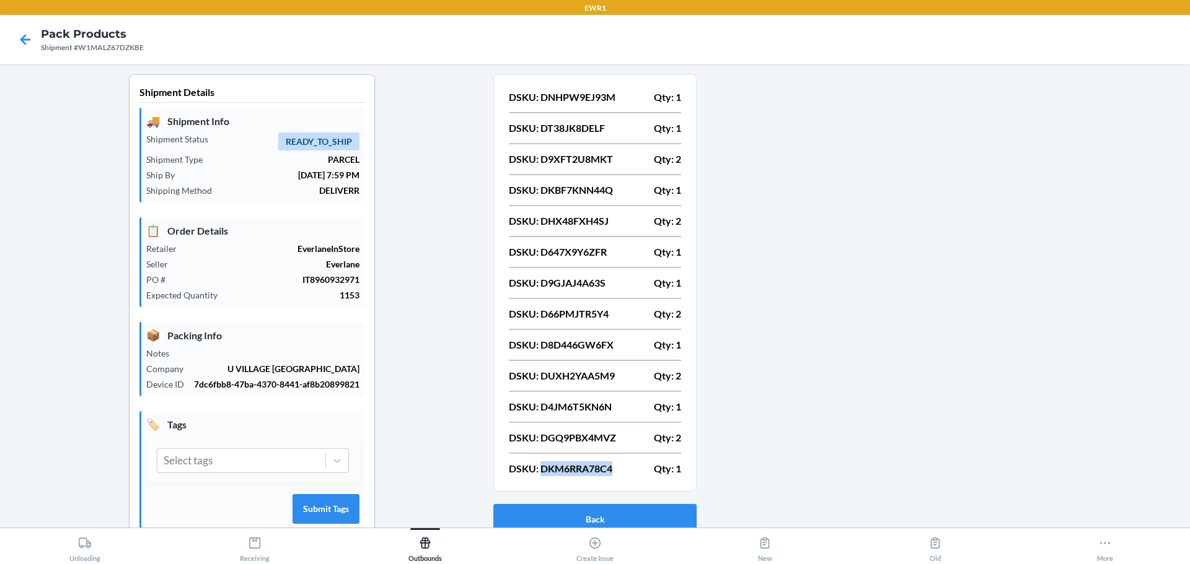
click at [551, 467] on p "DSKU: DKM6RRA78C4" at bounding box center [560, 469] width 103 height 15
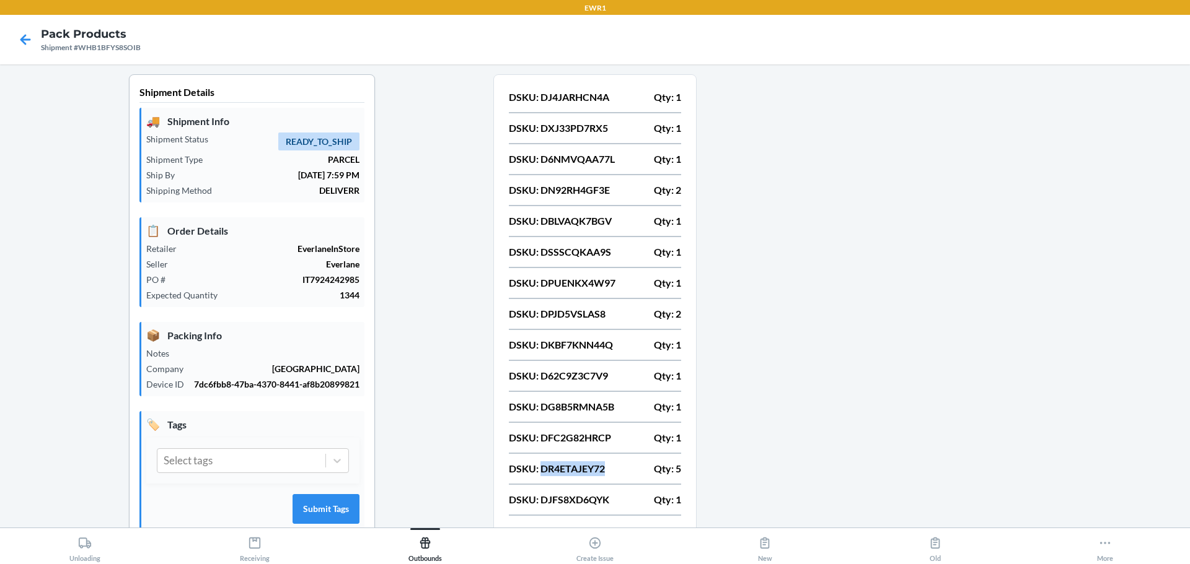
scroll to position [135, 0]
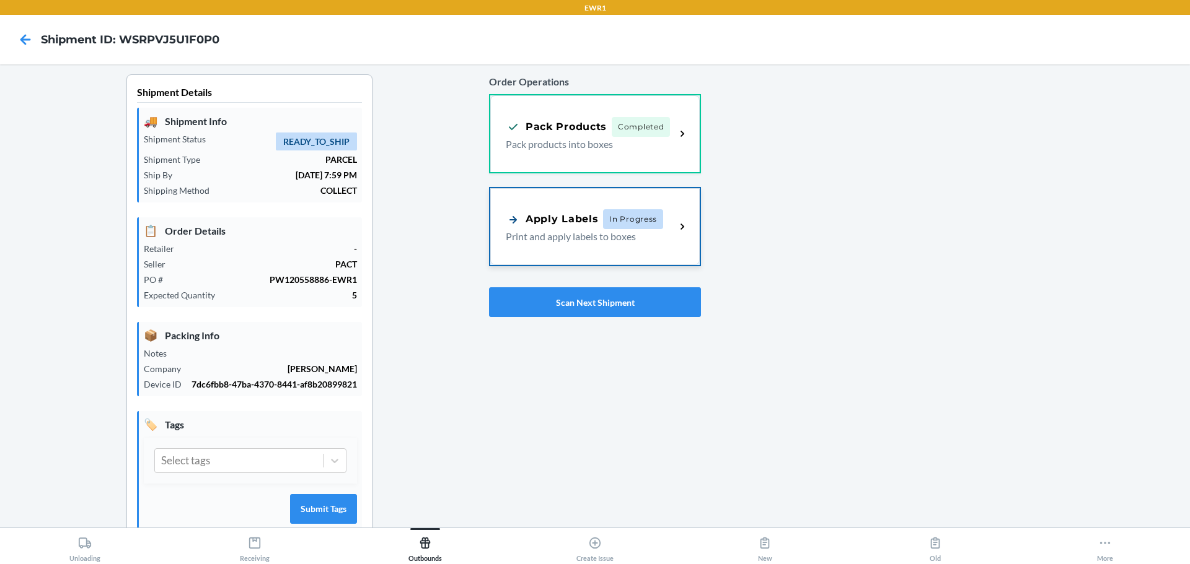
click at [607, 254] on div "Apply Labels In Progress Print and apply labels to boxes" at bounding box center [594, 226] width 209 height 77
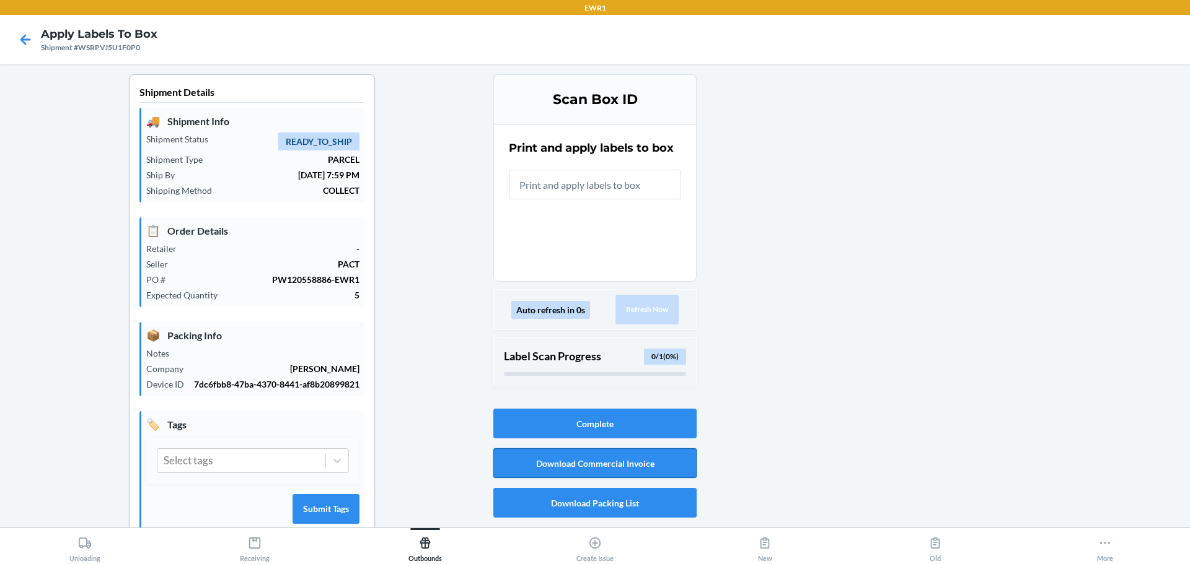
click at [597, 463] on button "Download Commercial Invoice" at bounding box center [594, 464] width 203 height 30
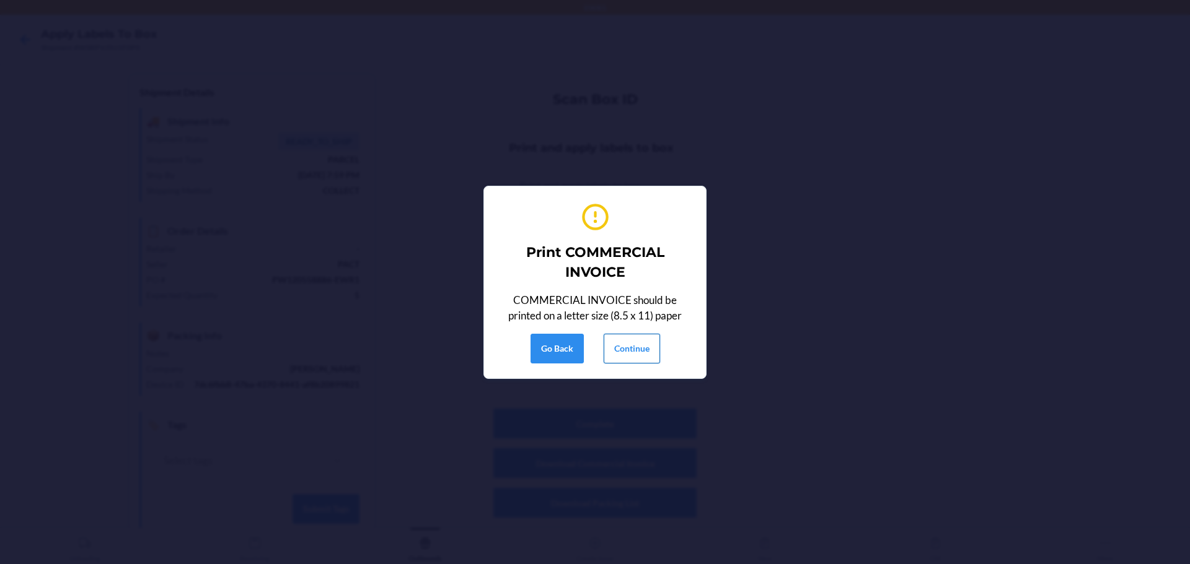
click at [641, 341] on button "Continue" at bounding box center [631, 349] width 56 height 30
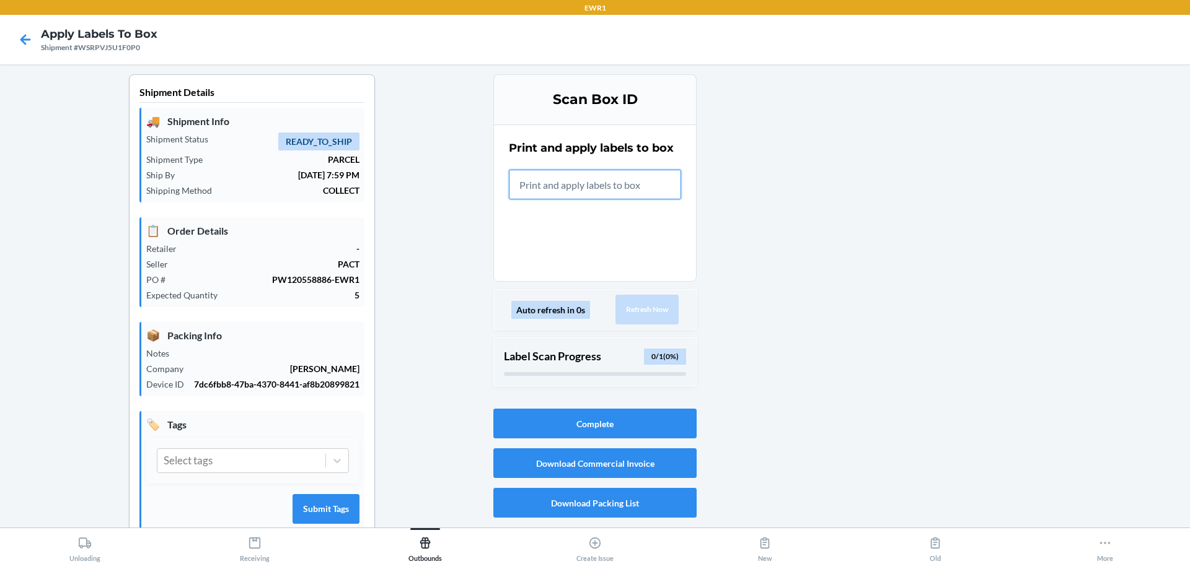
click at [633, 183] on input "text" at bounding box center [595, 185] width 172 height 30
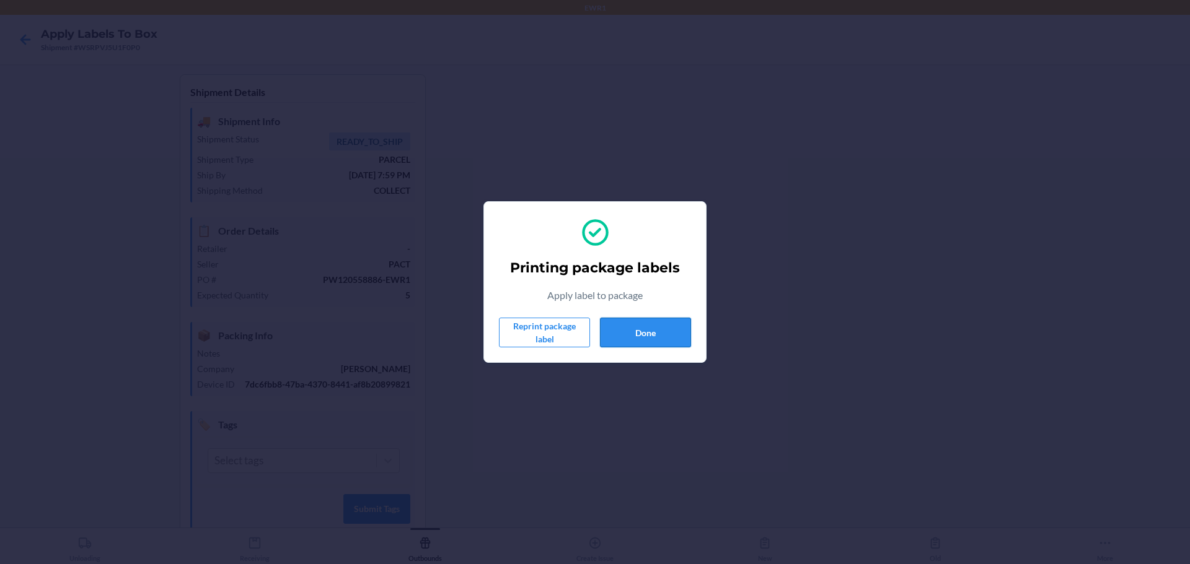
drag, startPoint x: 686, startPoint y: 314, endPoint x: 681, endPoint y: 333, distance: 19.4
click at [686, 317] on div "Printing package labels Apply label to package Reprint package label Done" at bounding box center [595, 282] width 192 height 141
click at [680, 333] on button "Done" at bounding box center [645, 333] width 91 height 30
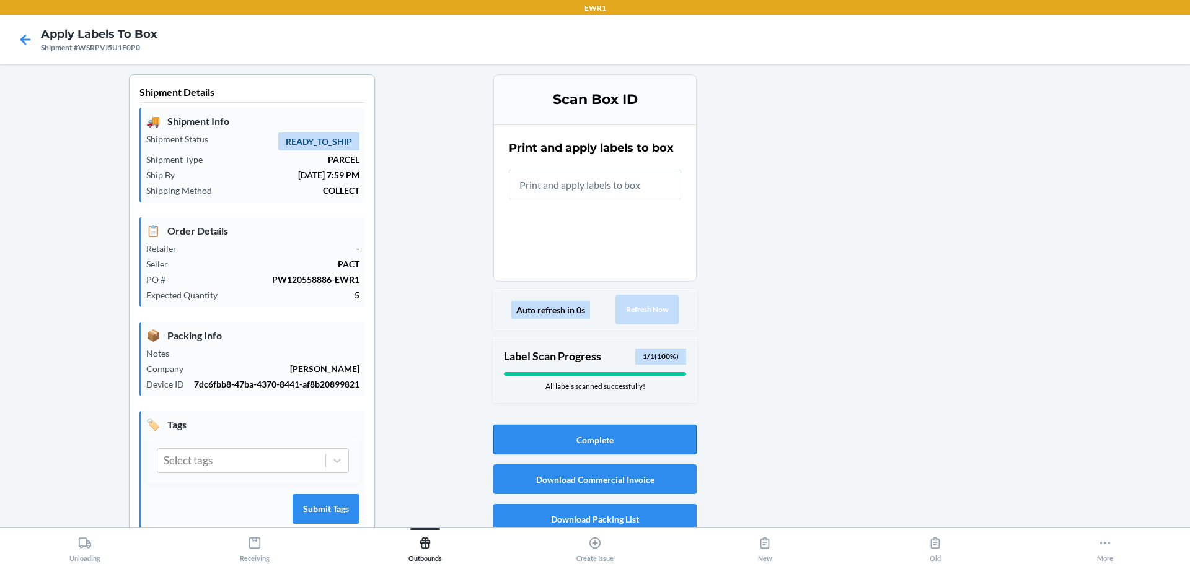
click at [665, 441] on button "Complete" at bounding box center [594, 440] width 203 height 30
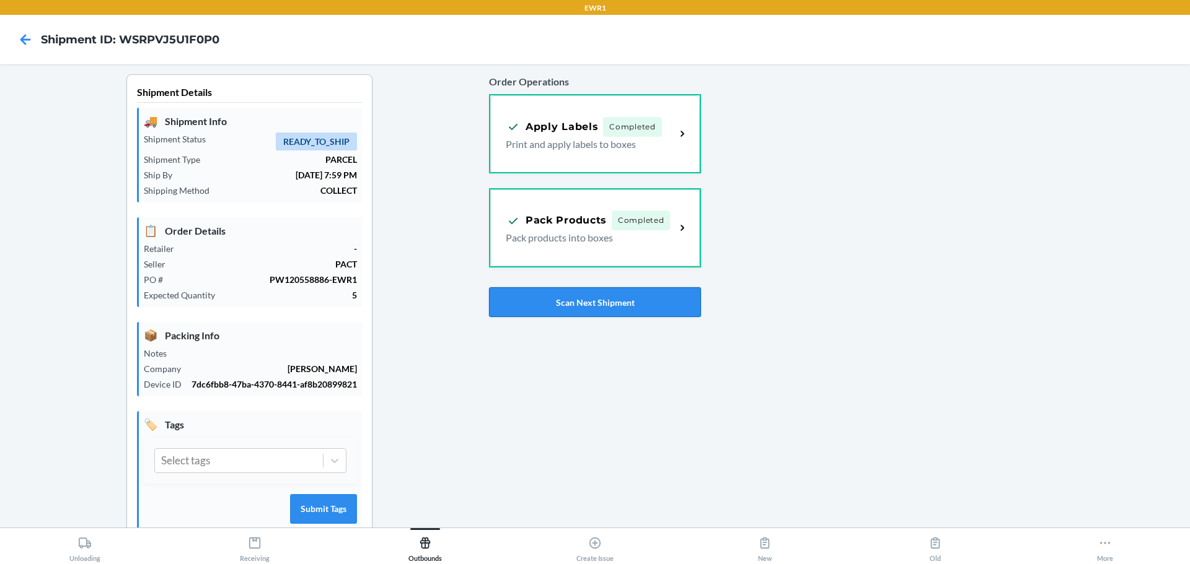
click at [630, 298] on button "Scan Next Shipment" at bounding box center [595, 302] width 212 height 30
click at [701, 186] on div at bounding box center [940, 317] width 479 height 486
click at [626, 221] on span "In Progress" at bounding box center [633, 219] width 60 height 20
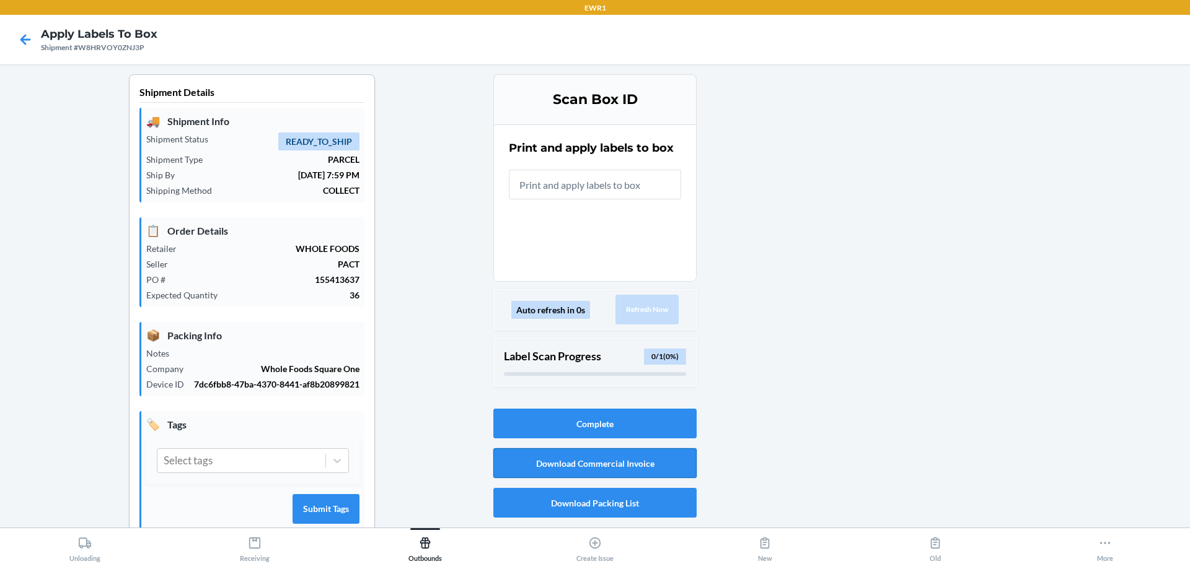
click at [626, 466] on button "Download Commercial Invoice" at bounding box center [594, 464] width 203 height 30
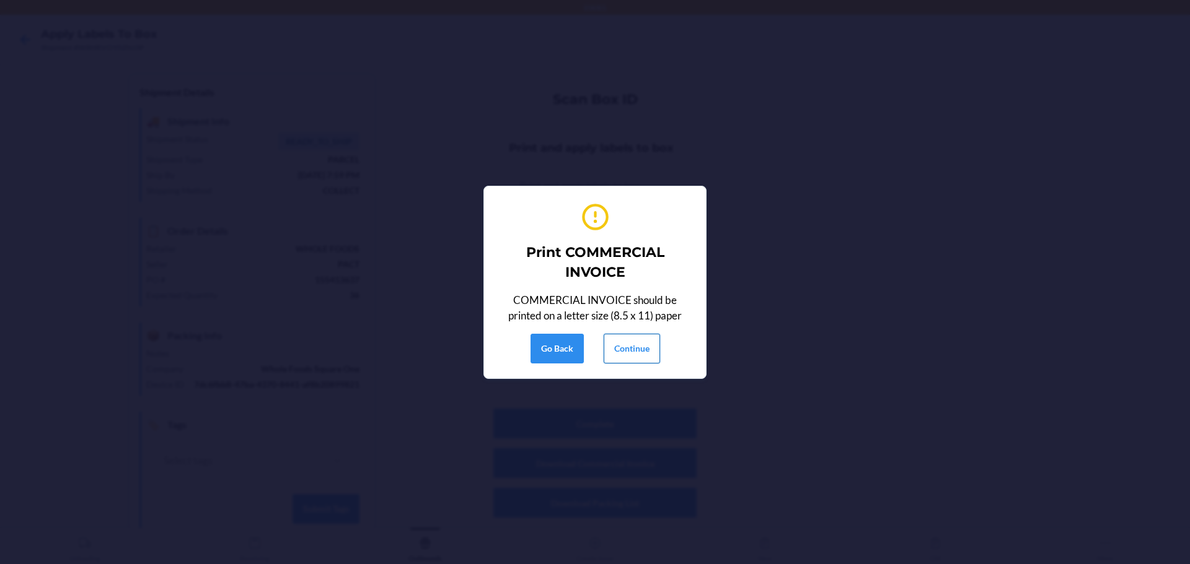
click at [651, 356] on button "Continue" at bounding box center [631, 349] width 56 height 30
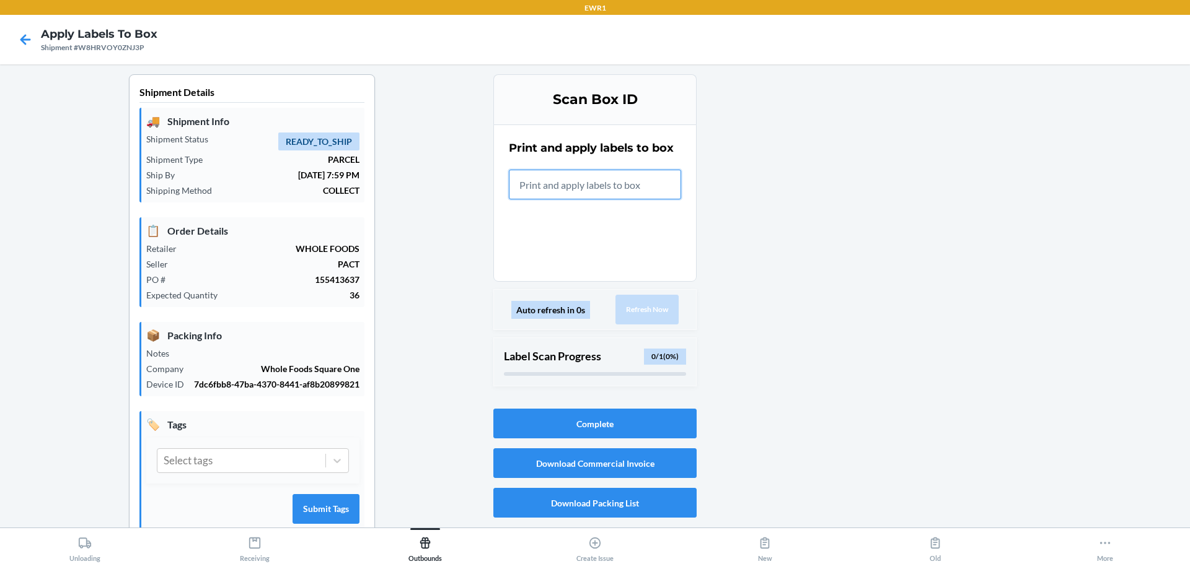
click at [558, 186] on input "text" at bounding box center [595, 185] width 172 height 30
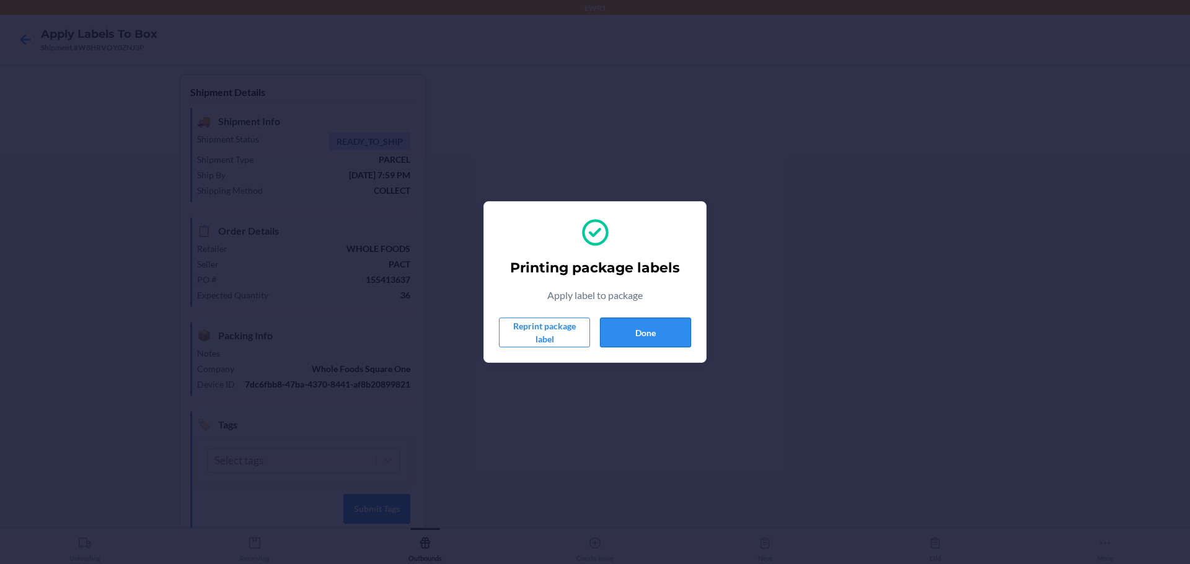
click at [670, 327] on button "Done" at bounding box center [645, 333] width 91 height 30
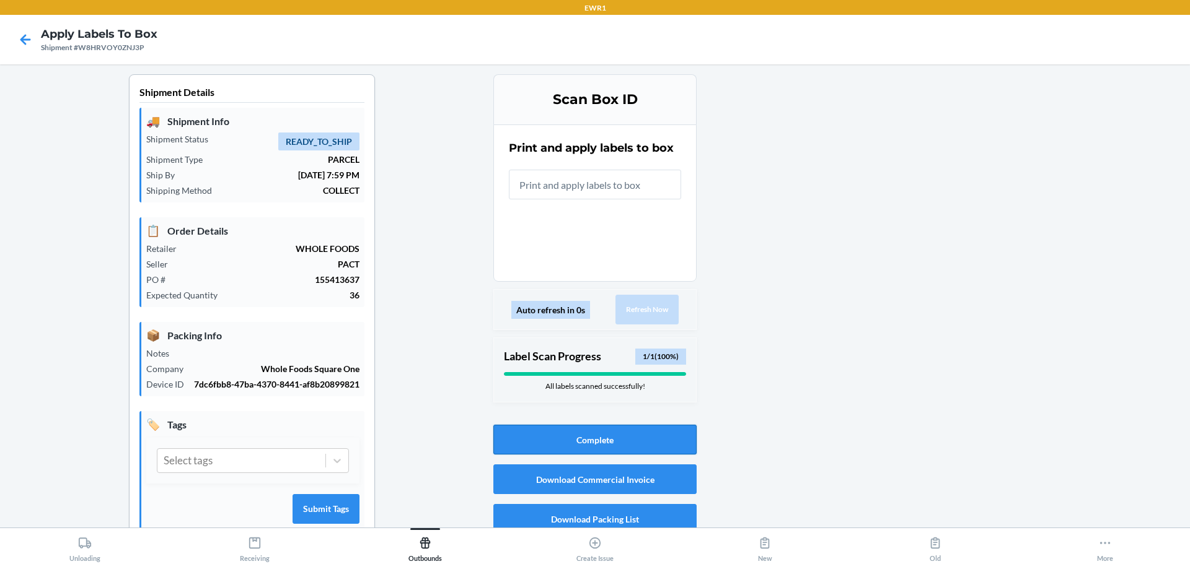
click at [598, 450] on button "Complete" at bounding box center [594, 440] width 203 height 30
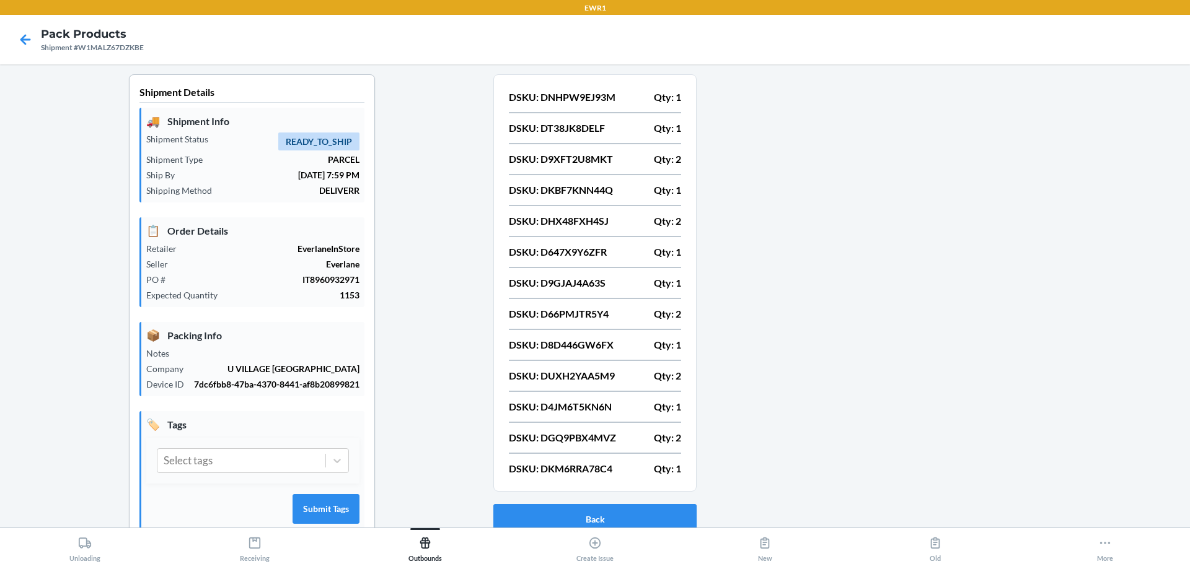
click at [607, 377] on p "DSKU: DUXH2YAA5M9" at bounding box center [562, 376] width 106 height 15
click at [607, 375] on p "DSKU: DUXH2YAA5M9" at bounding box center [562, 376] width 106 height 15
copy p "DUXH2YAA5M9"
